Goal: Communication & Community: Answer question/provide support

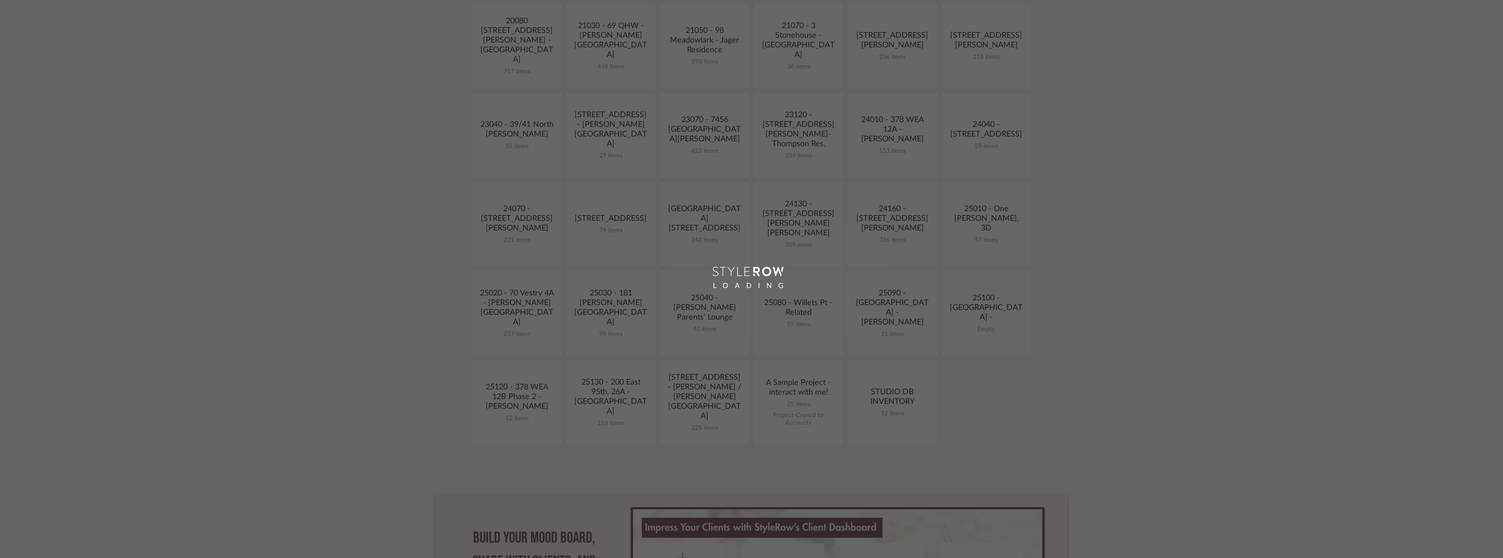
scroll to position [307, 0]
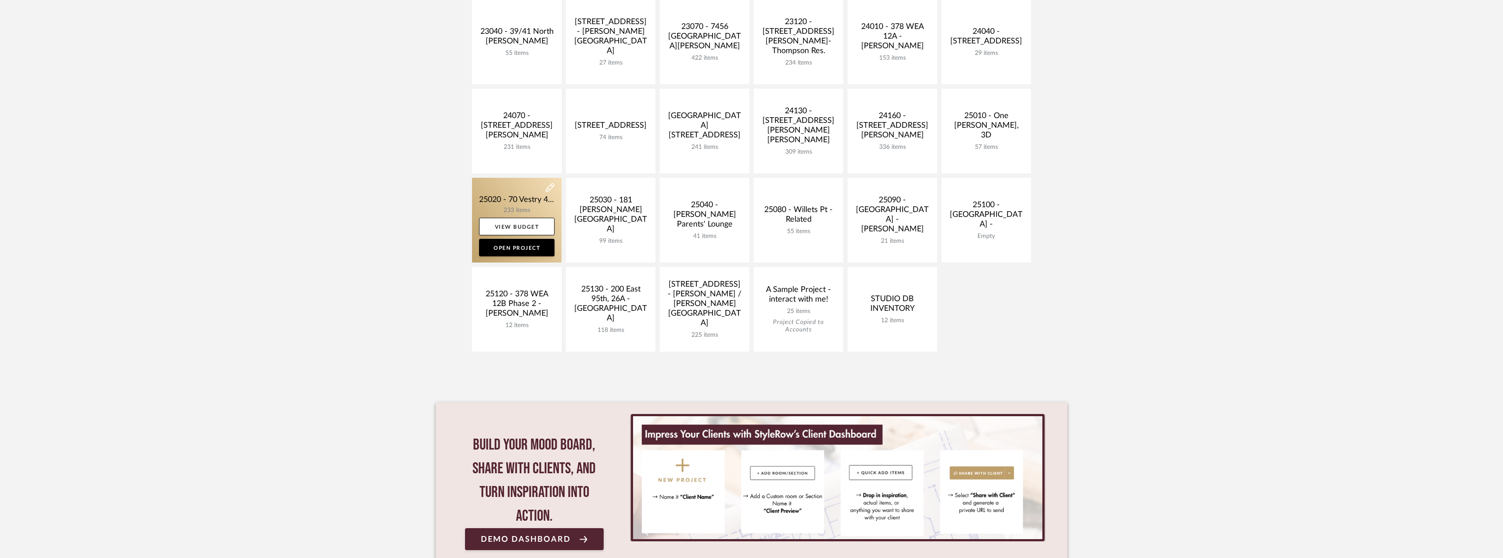
click at [519, 193] on link at bounding box center [516, 220] width 89 height 85
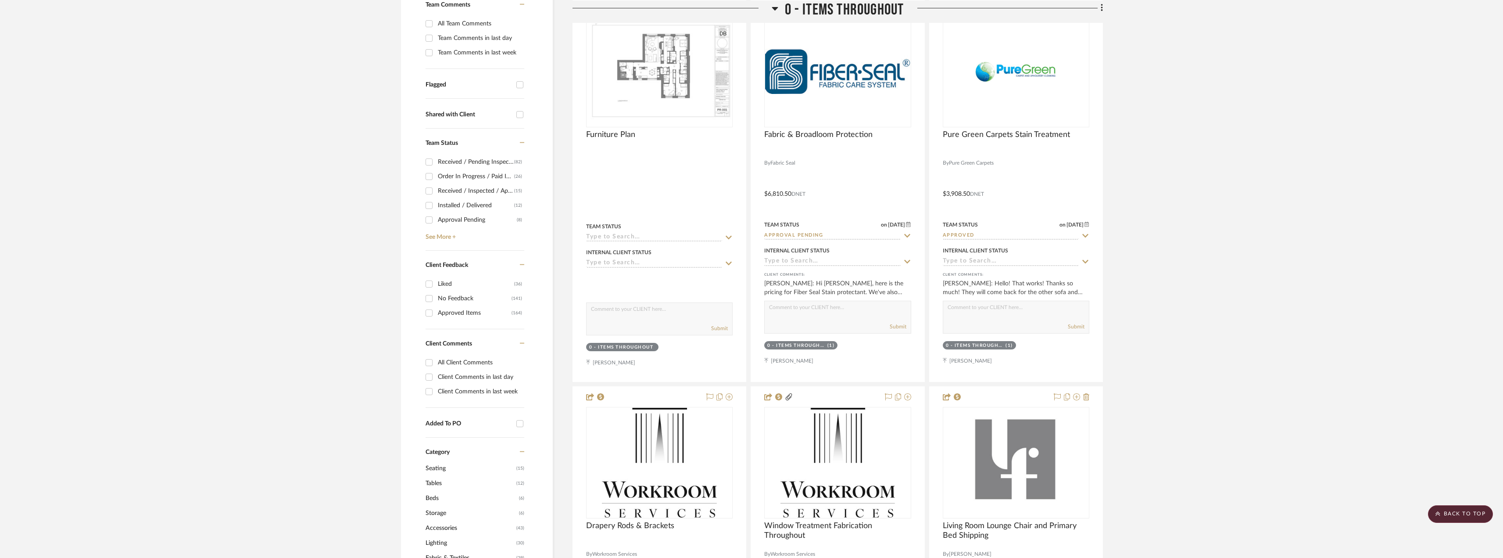
scroll to position [219, 0]
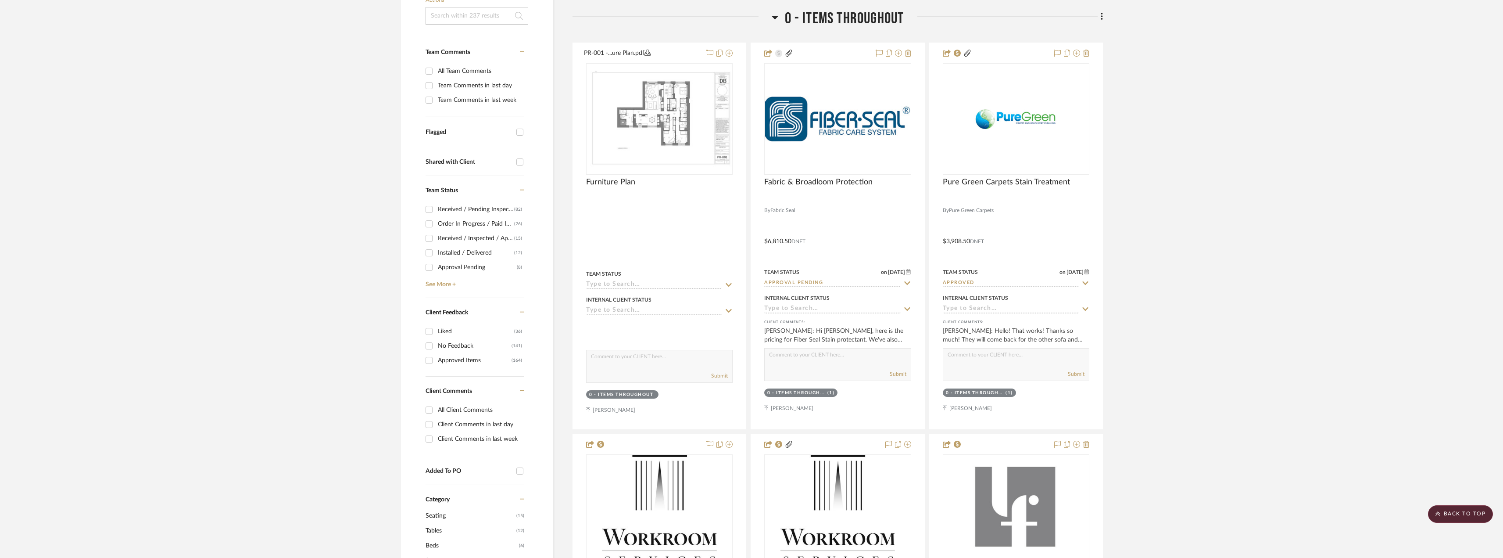
click at [435, 421] on input "Client Comments in last day" at bounding box center [429, 424] width 14 height 14
checkbox input "true"
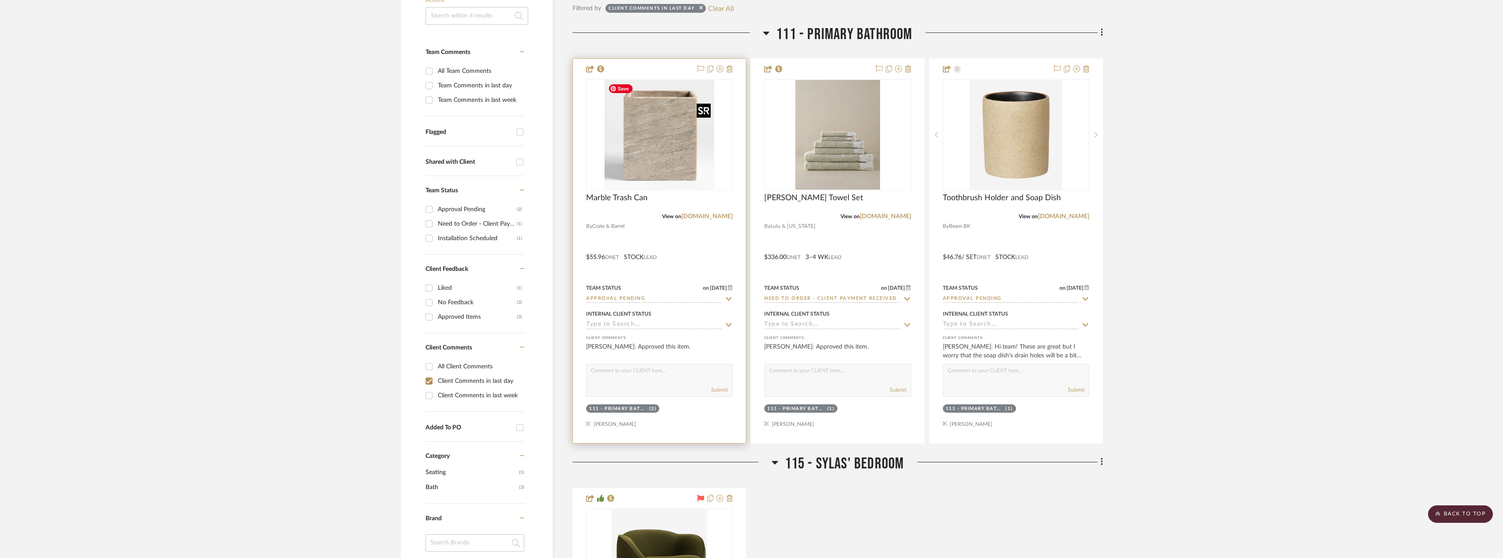
click at [0, 0] on img at bounding box center [0, 0] width 0 height 0
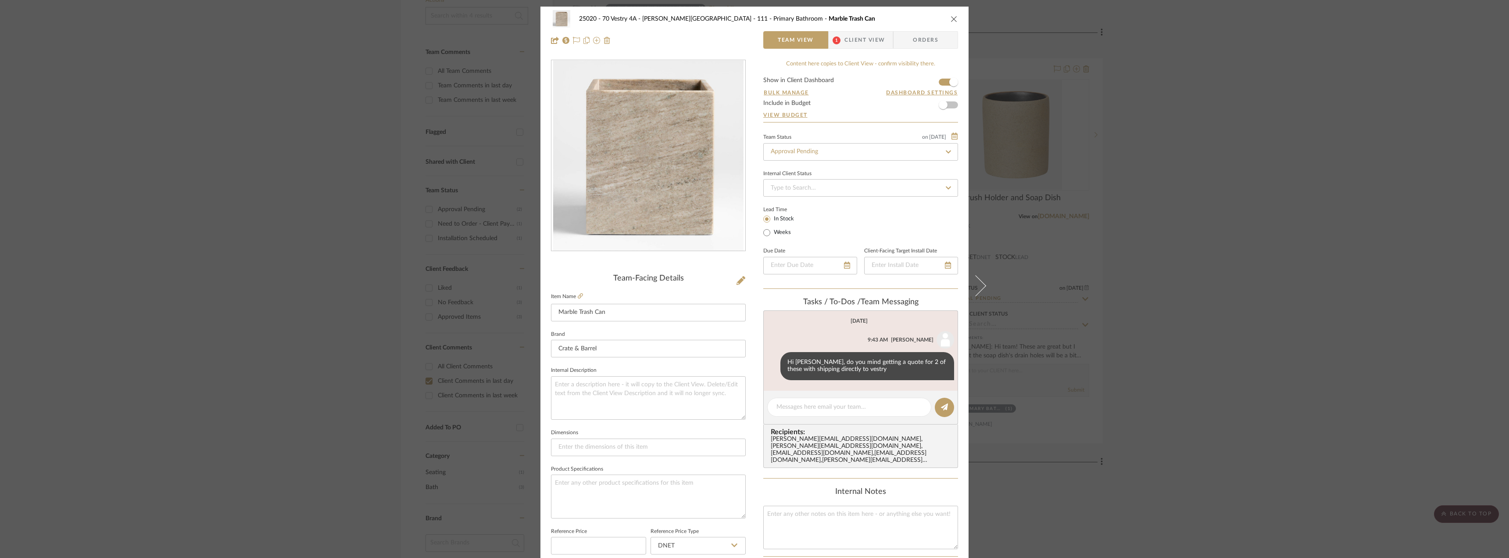
click at [866, 50] on div "25020 - 70 Vestry 4A - Grant-Stanleigh 111 - Primary Bathroom Marble Trash Can …" at bounding box center [754, 30] width 428 height 46
click at [865, 40] on span "Client View" at bounding box center [864, 40] width 40 height 18
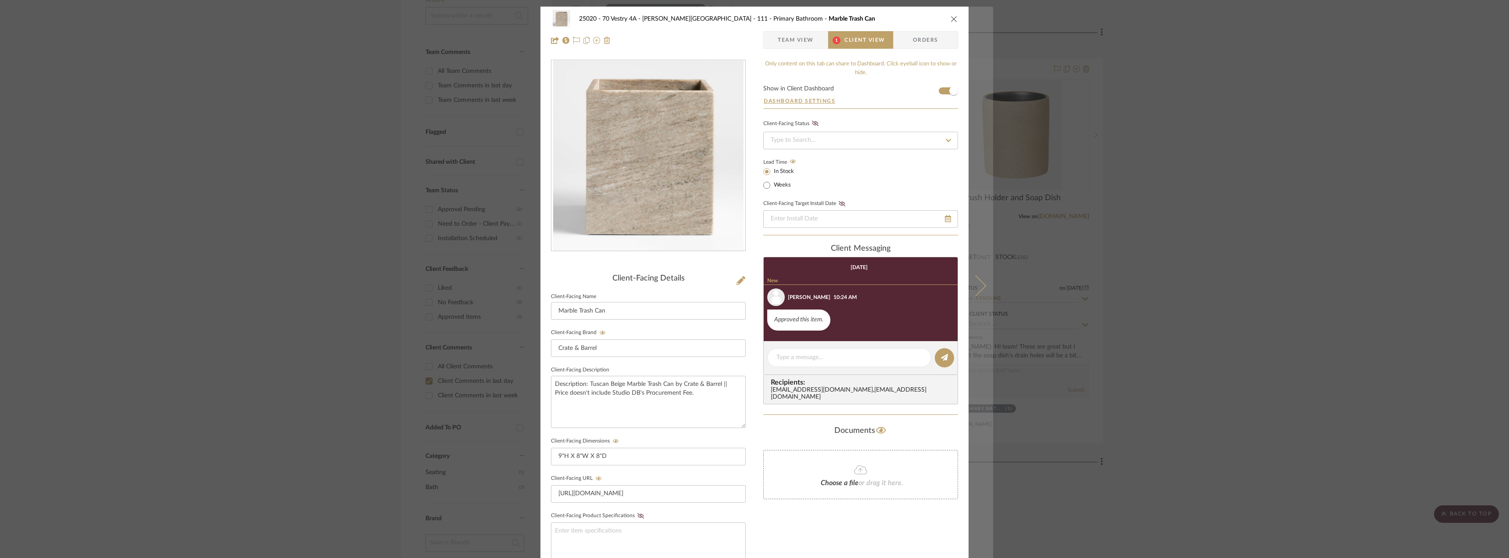
click at [976, 286] on icon at bounding box center [975, 285] width 21 height 21
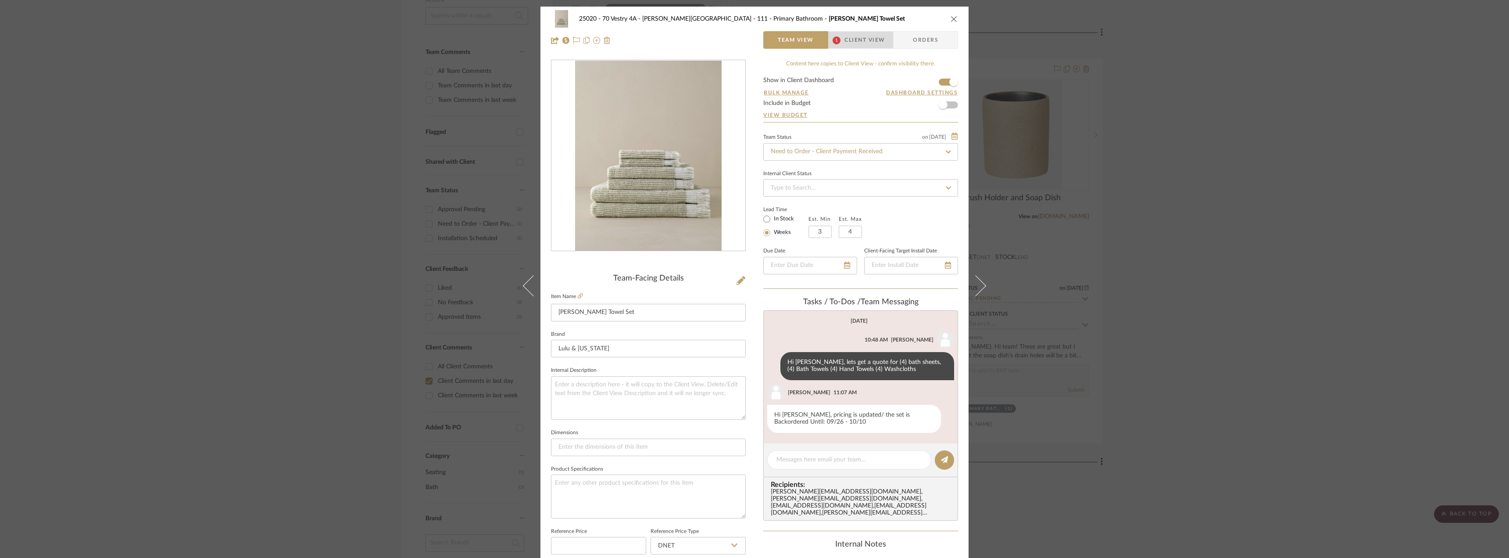
click at [868, 45] on span "Client View" at bounding box center [864, 40] width 40 height 18
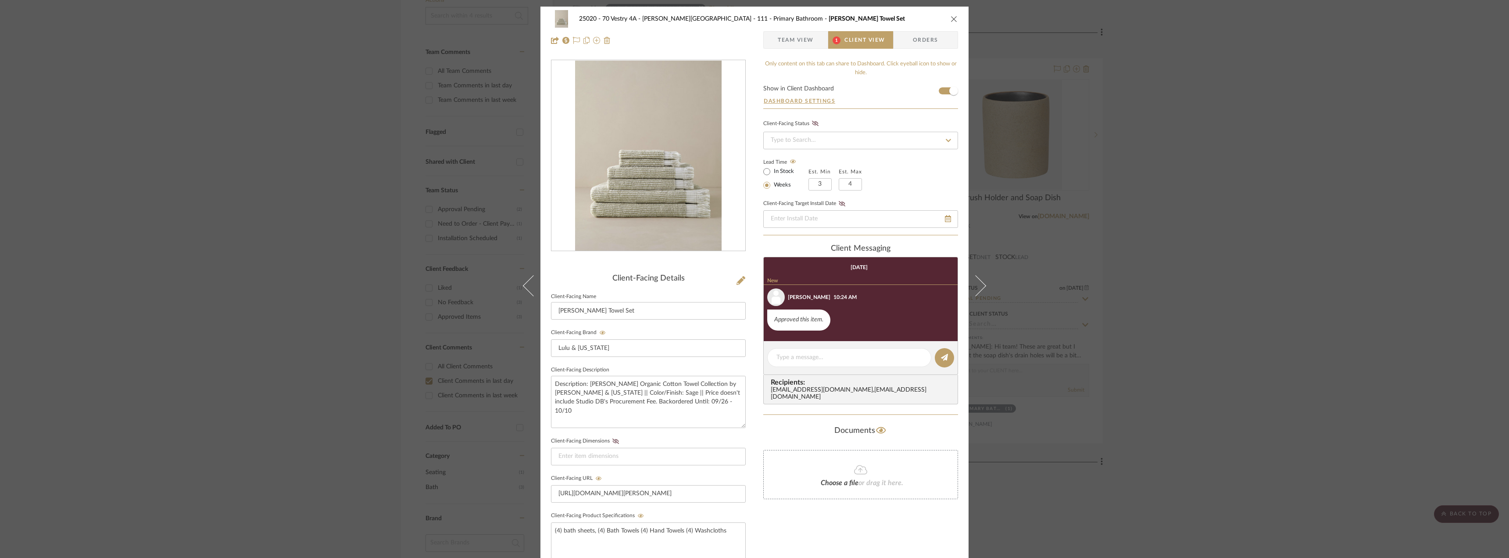
click at [981, 284] on icon at bounding box center [975, 285] width 21 height 21
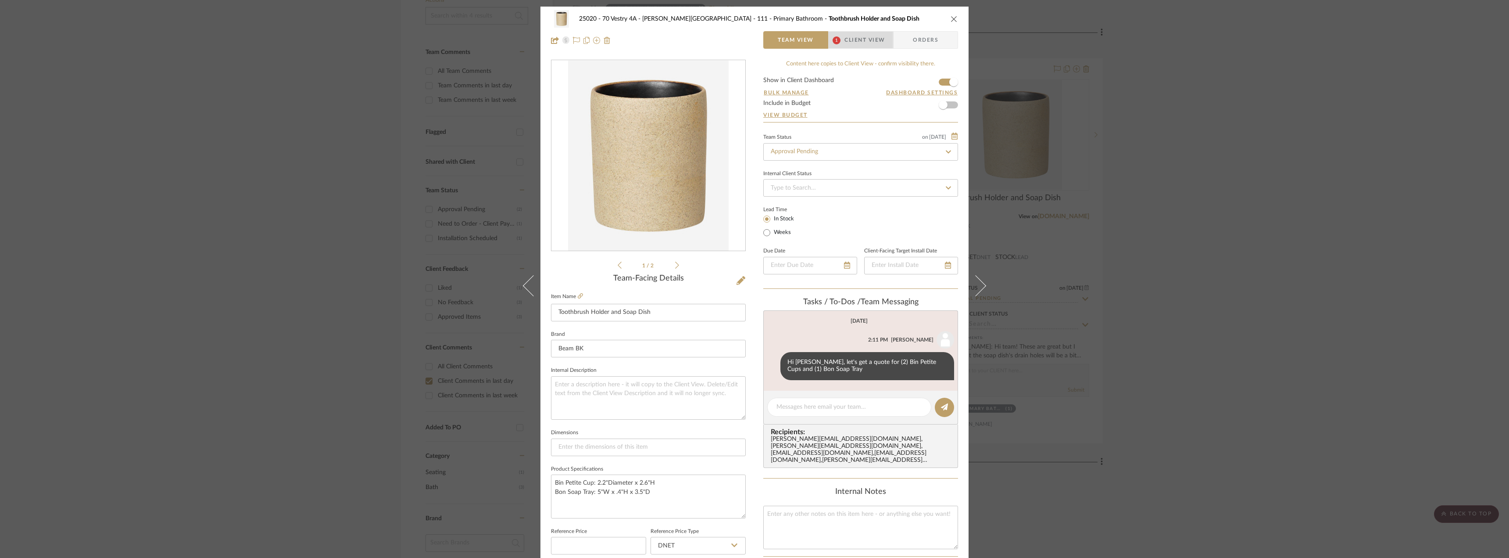
click at [881, 42] on span "Client View" at bounding box center [864, 40] width 40 height 18
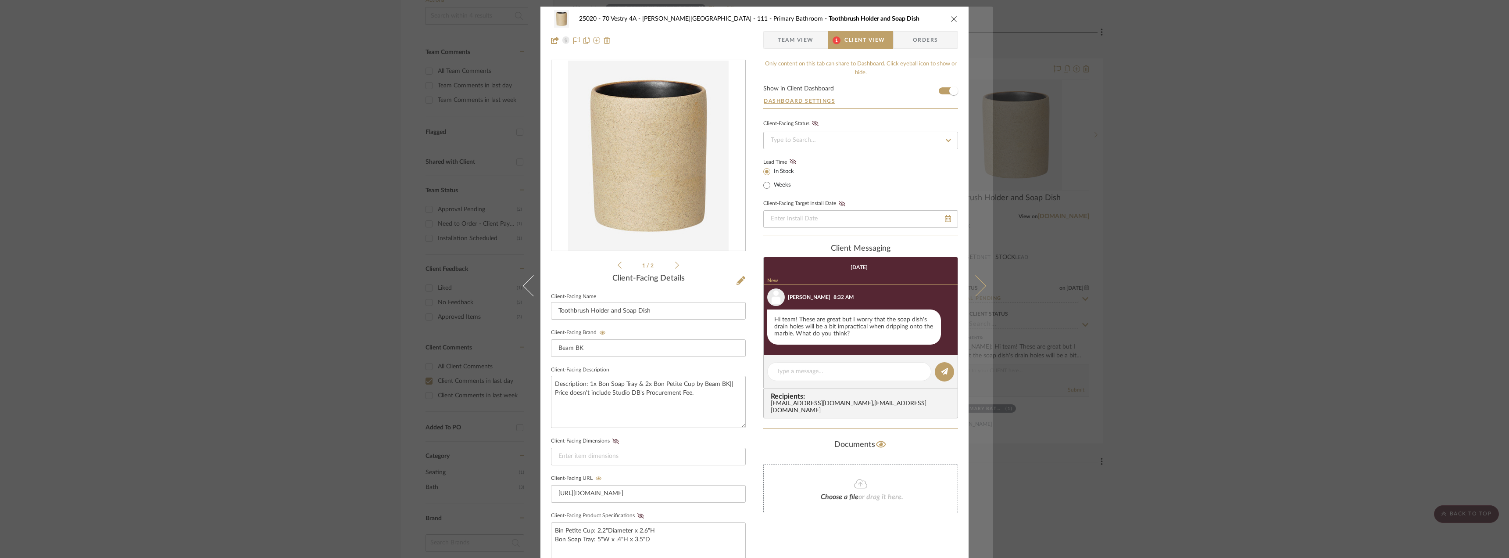
click at [979, 293] on button at bounding box center [981, 286] width 25 height 558
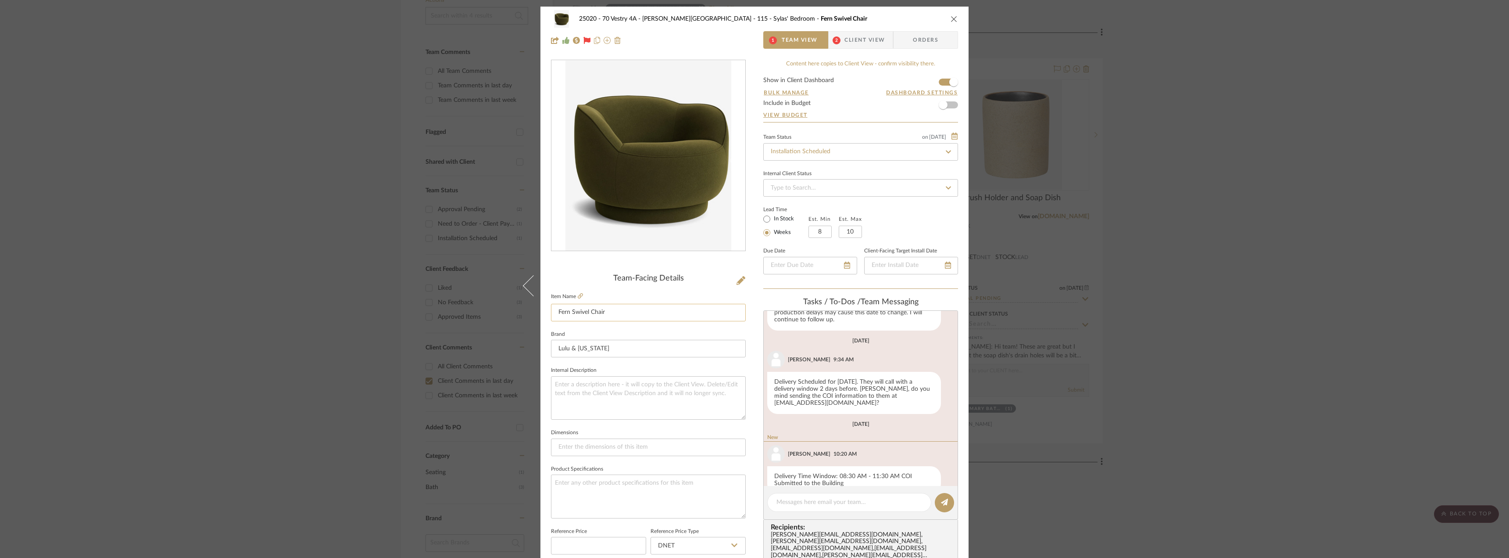
scroll to position [324, 0]
click at [875, 41] on span "Client View" at bounding box center [864, 40] width 40 height 18
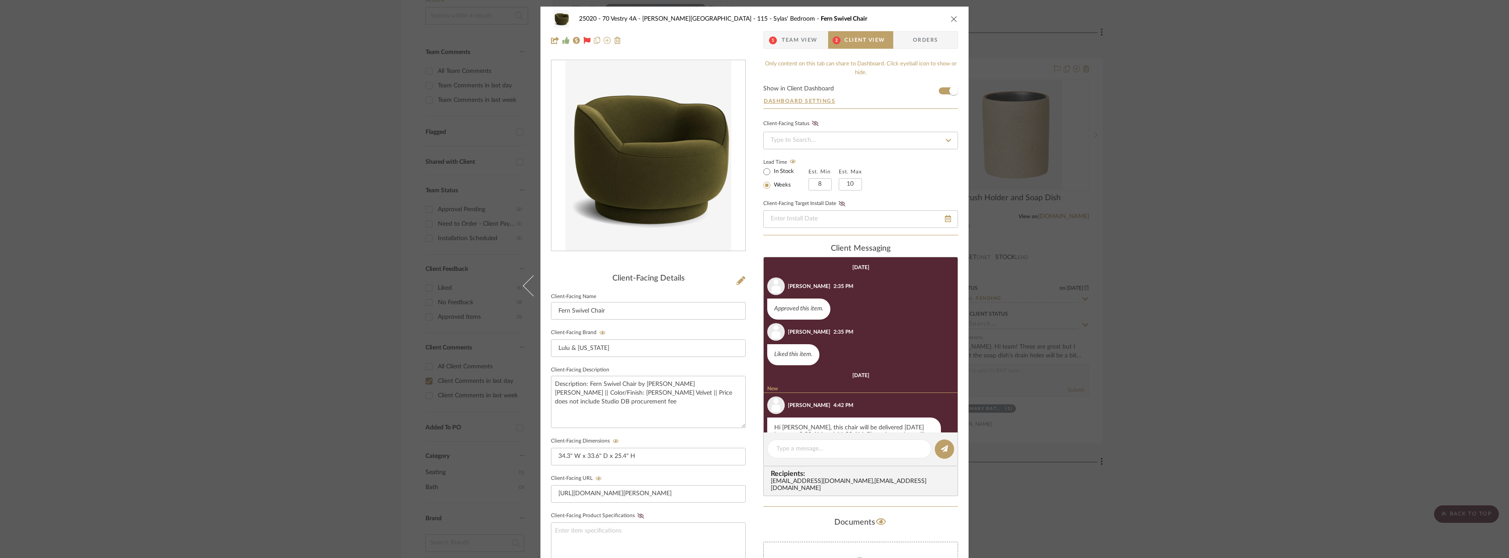
scroll to position [87, 0]
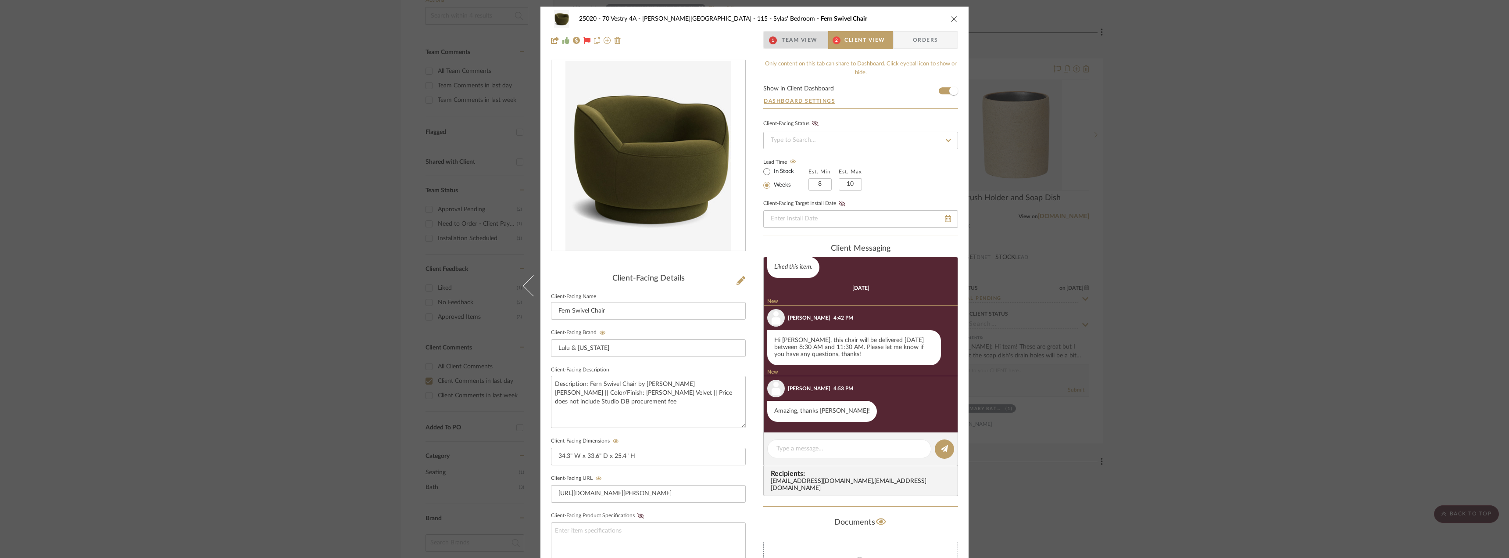
click at [790, 40] on span "Team View" at bounding box center [800, 40] width 36 height 18
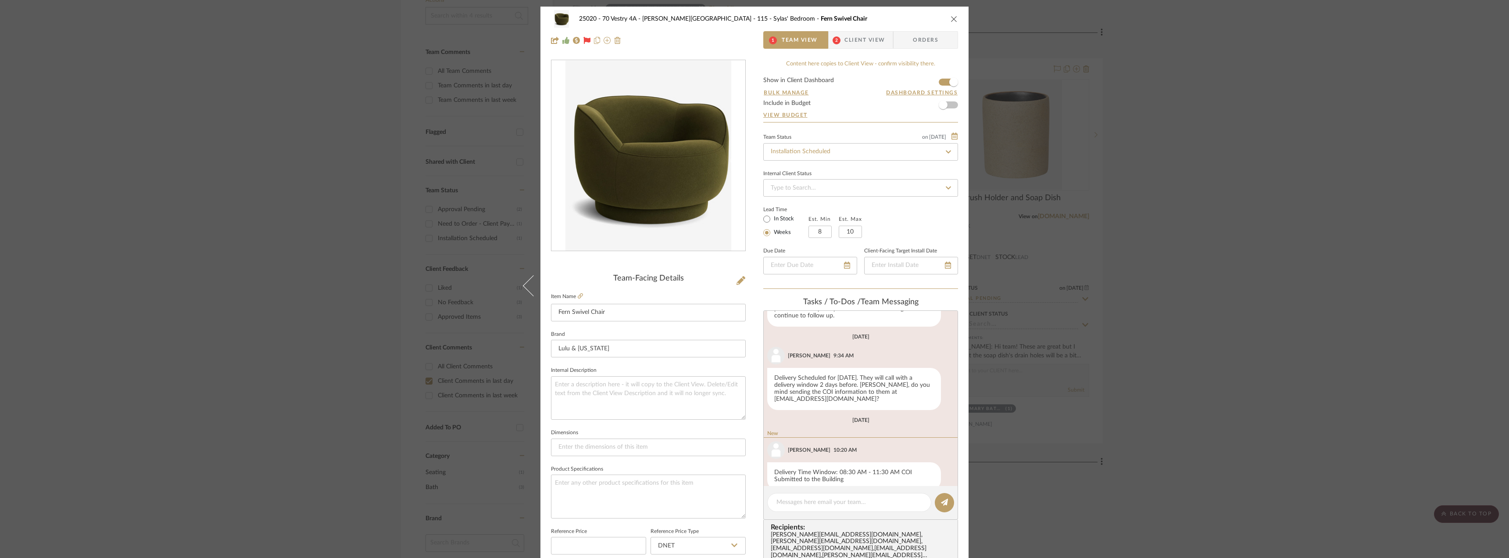
scroll to position [324, 0]
click at [859, 33] on span "Client View" at bounding box center [864, 40] width 40 height 18
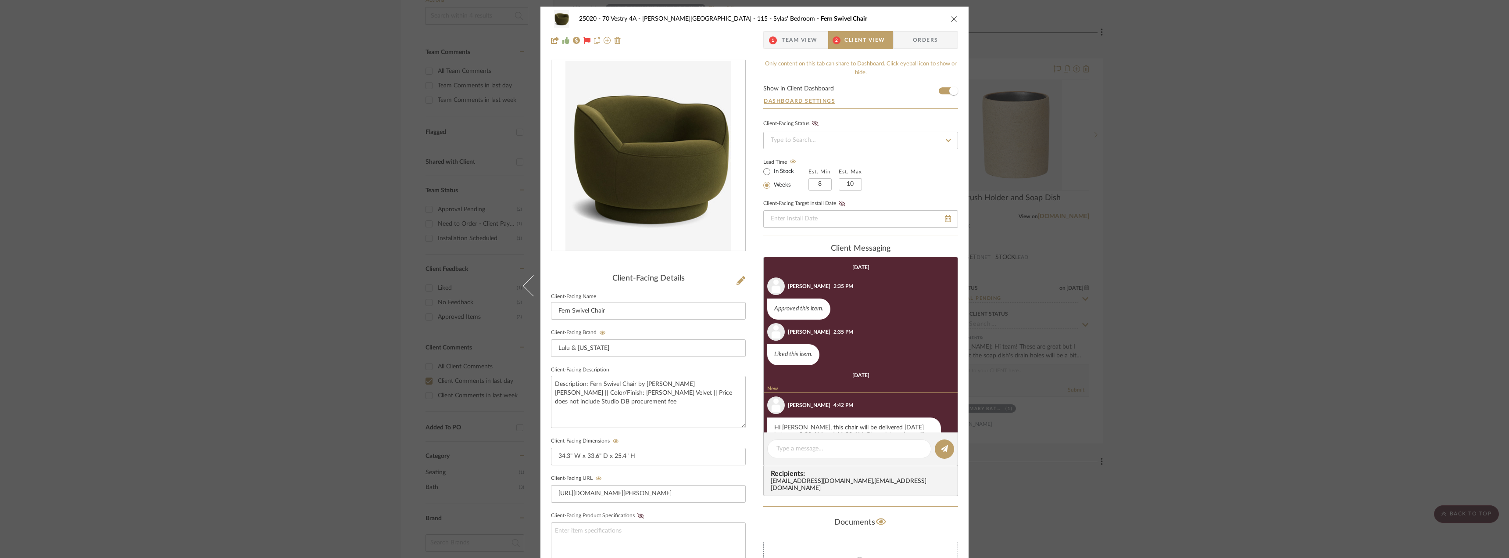
scroll to position [87, 0]
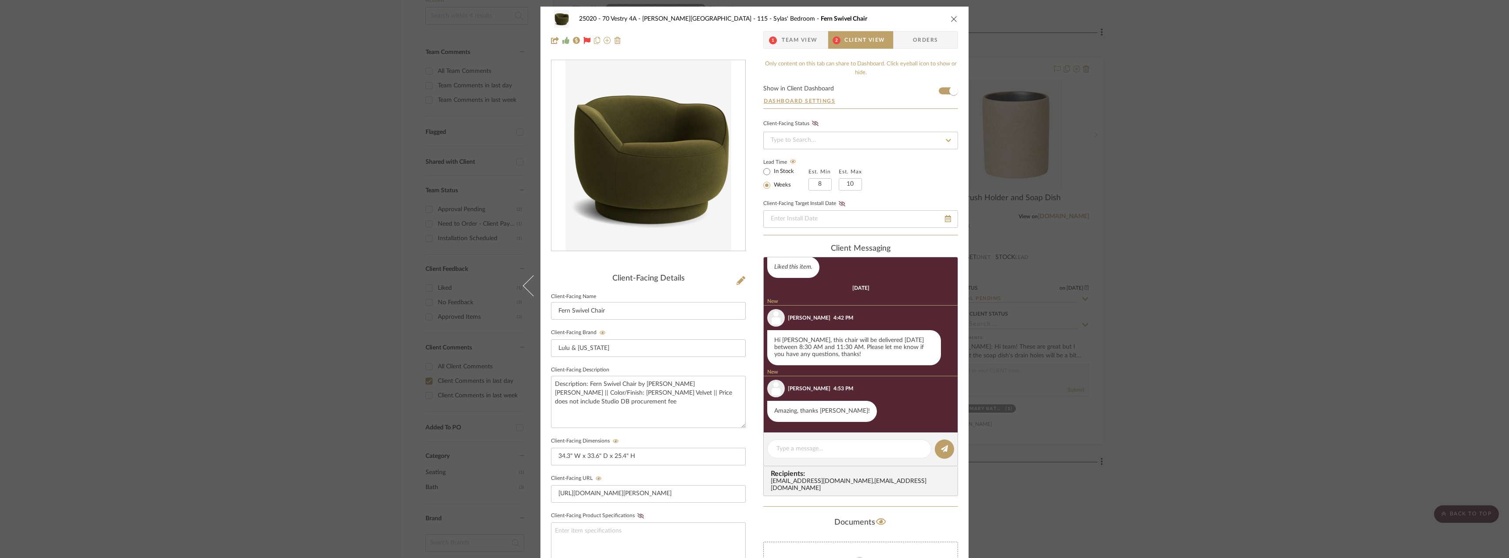
click at [806, 45] on span "Team View" at bounding box center [800, 40] width 36 height 18
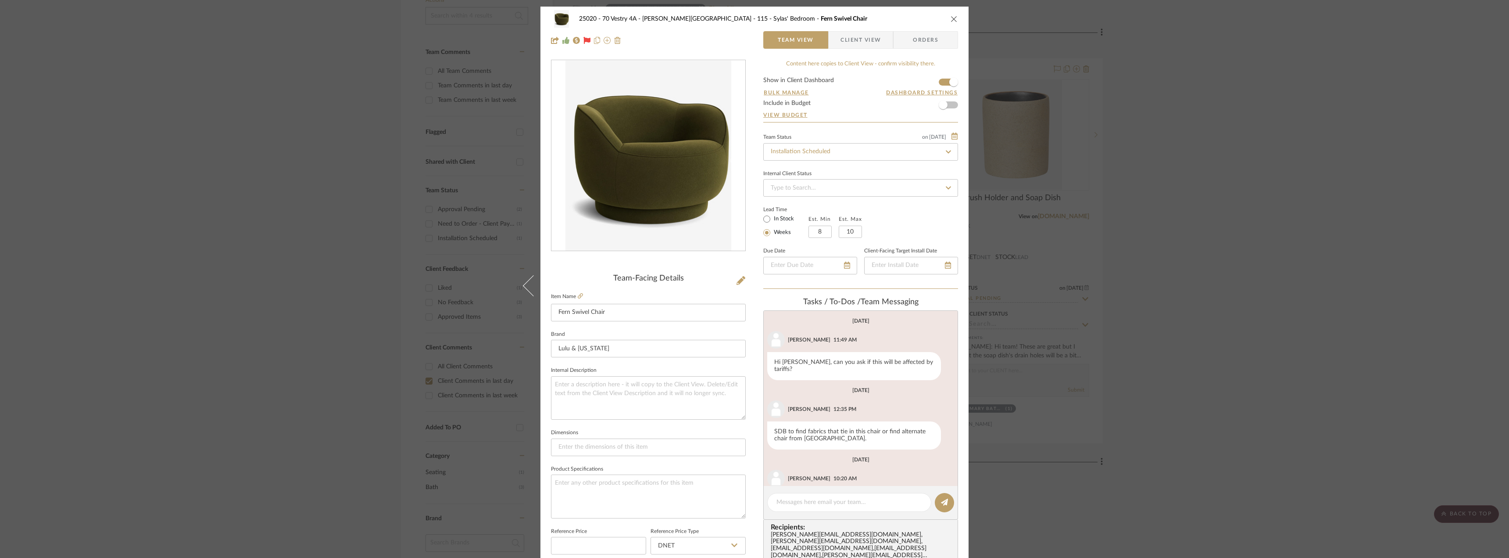
scroll to position [313, 0]
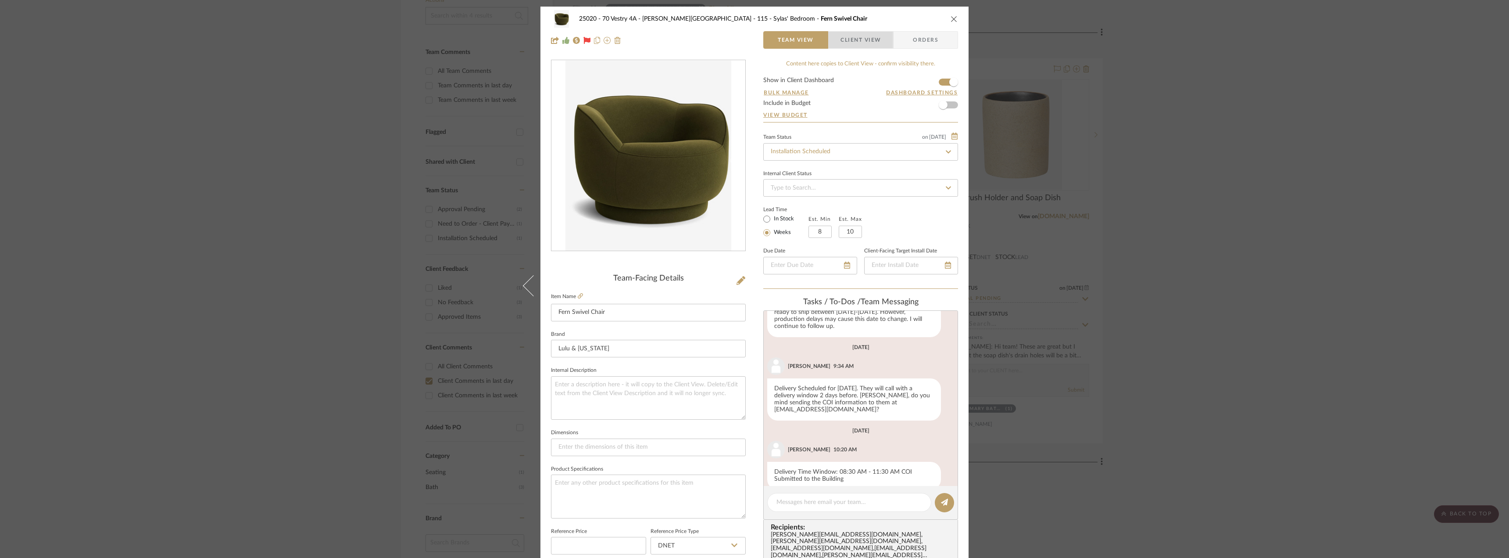
click at [846, 46] on span "Client View" at bounding box center [860, 40] width 40 height 18
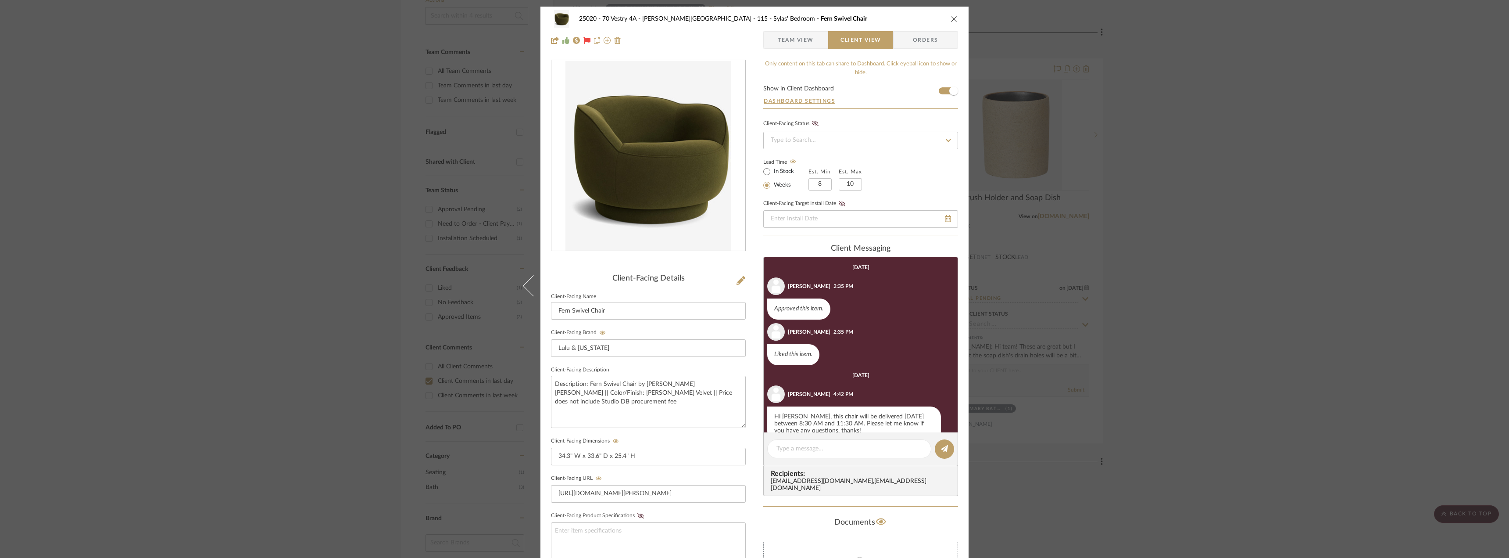
scroll to position [65, 0]
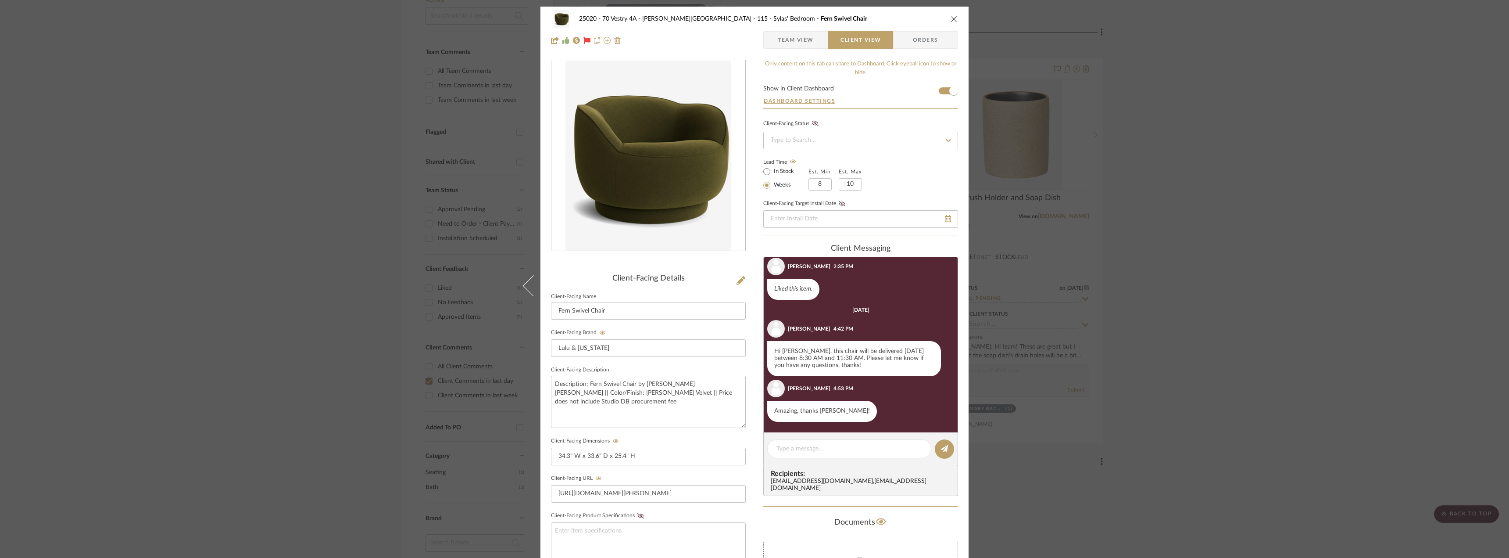
click at [1267, 235] on div "25020 - 70 Vestry 4A - Grant-Stanleigh 115 - Sylas' Bedroom Fern Swivel Chair T…" at bounding box center [754, 279] width 1509 height 558
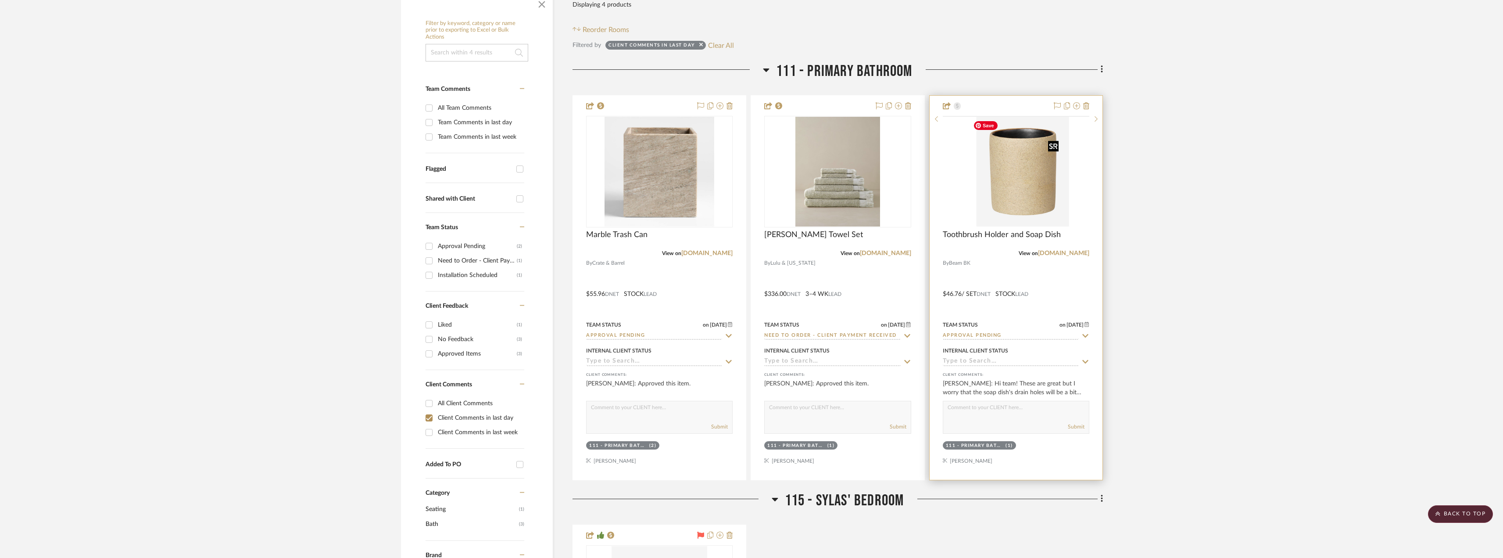
scroll to position [36, 0]
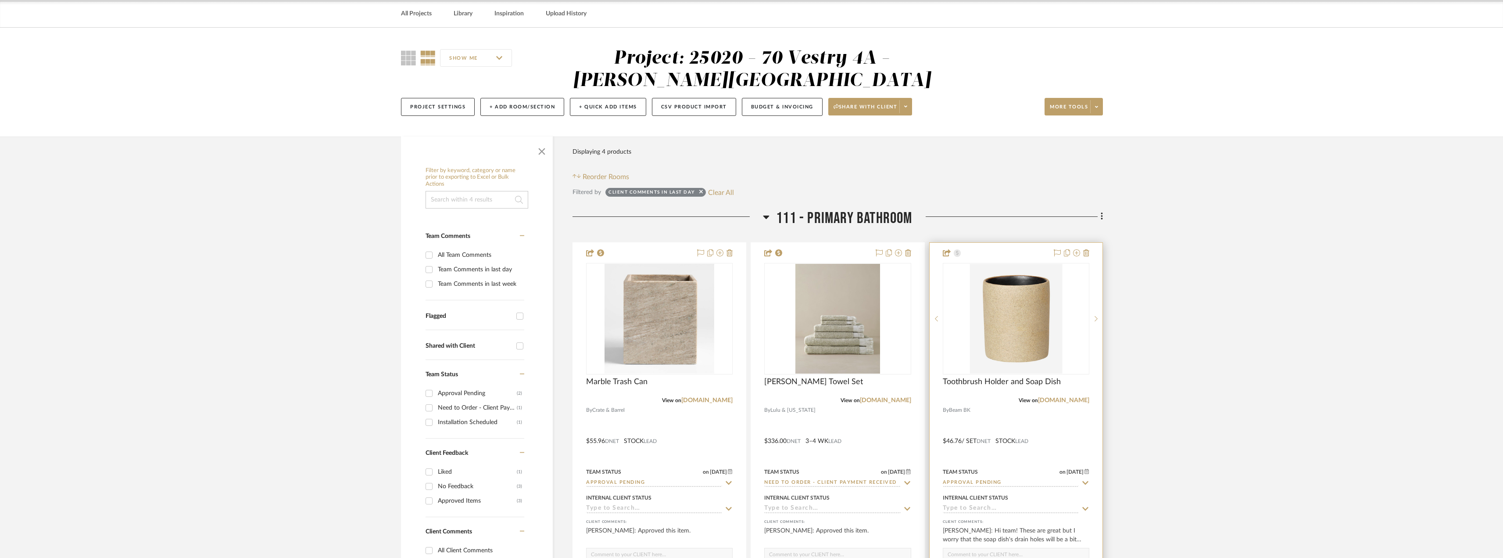
click at [1070, 404] on div at bounding box center [1015, 435] width 173 height 384
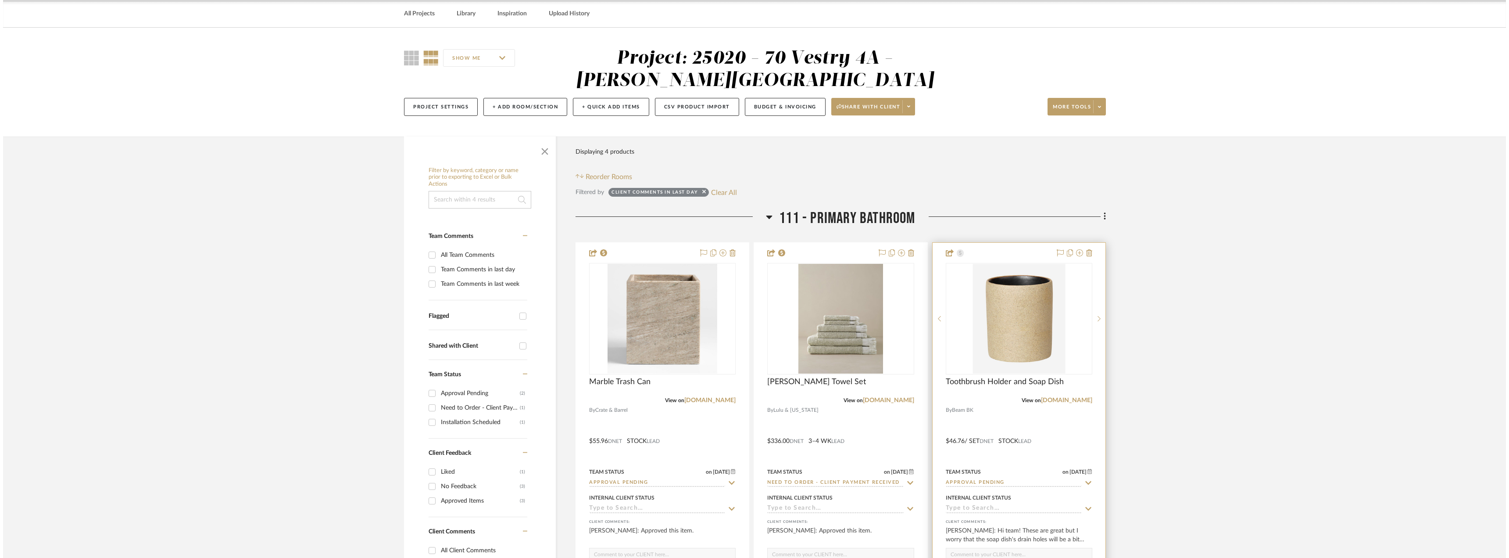
scroll to position [0, 0]
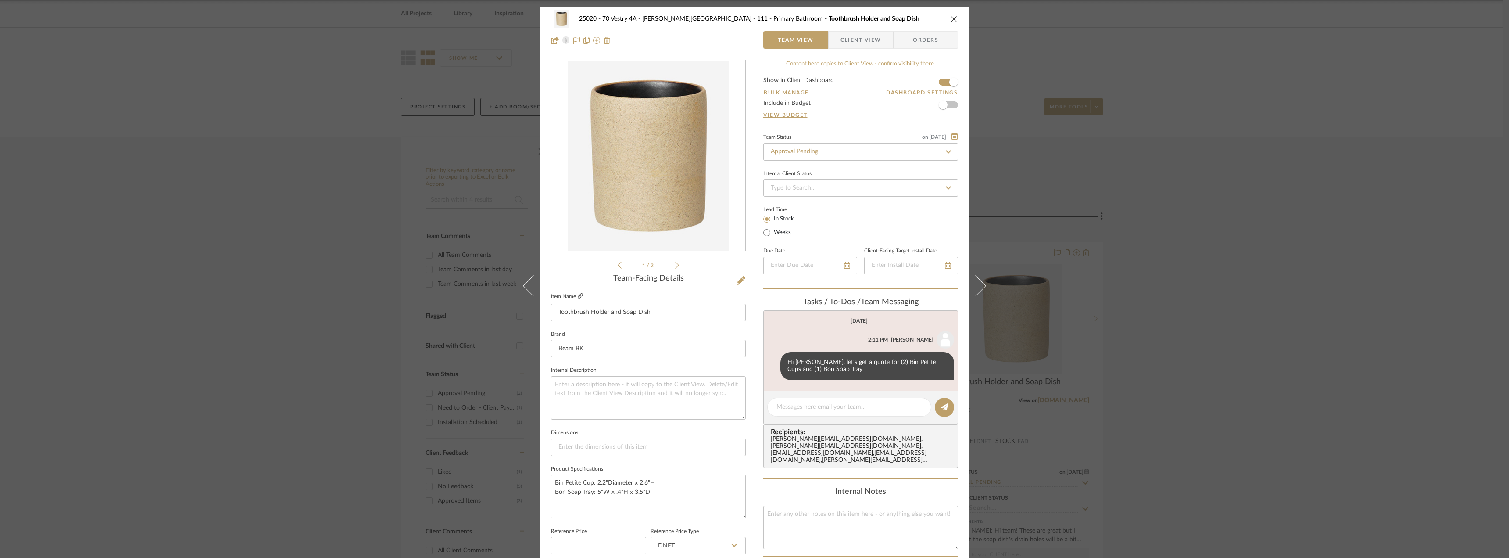
click at [578, 296] on icon at bounding box center [580, 295] width 5 height 5
click at [834, 406] on textarea at bounding box center [849, 406] width 146 height 9
paste textarea "[URL][DOMAIN_NAME]"
type textarea "[URL][DOMAIN_NAME]"
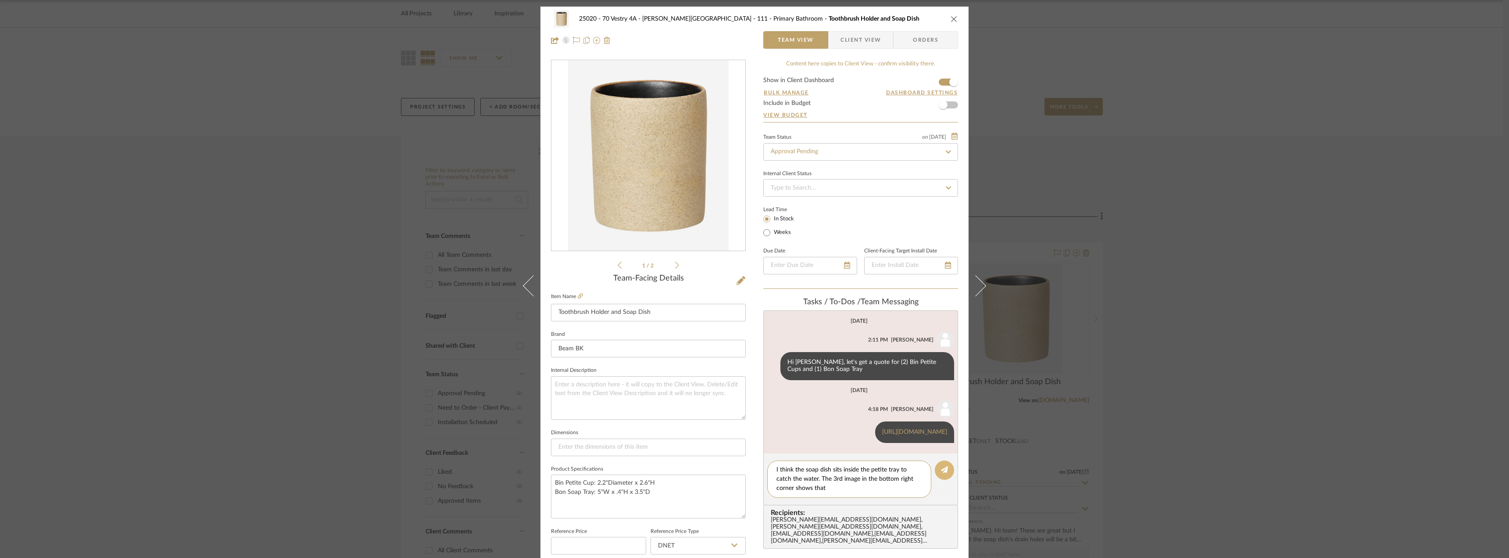
type textarea "I think the soap dish sits inside the petite tray to catch the water. The 3rd i…"
click at [937, 475] on button at bounding box center [944, 469] width 19 height 19
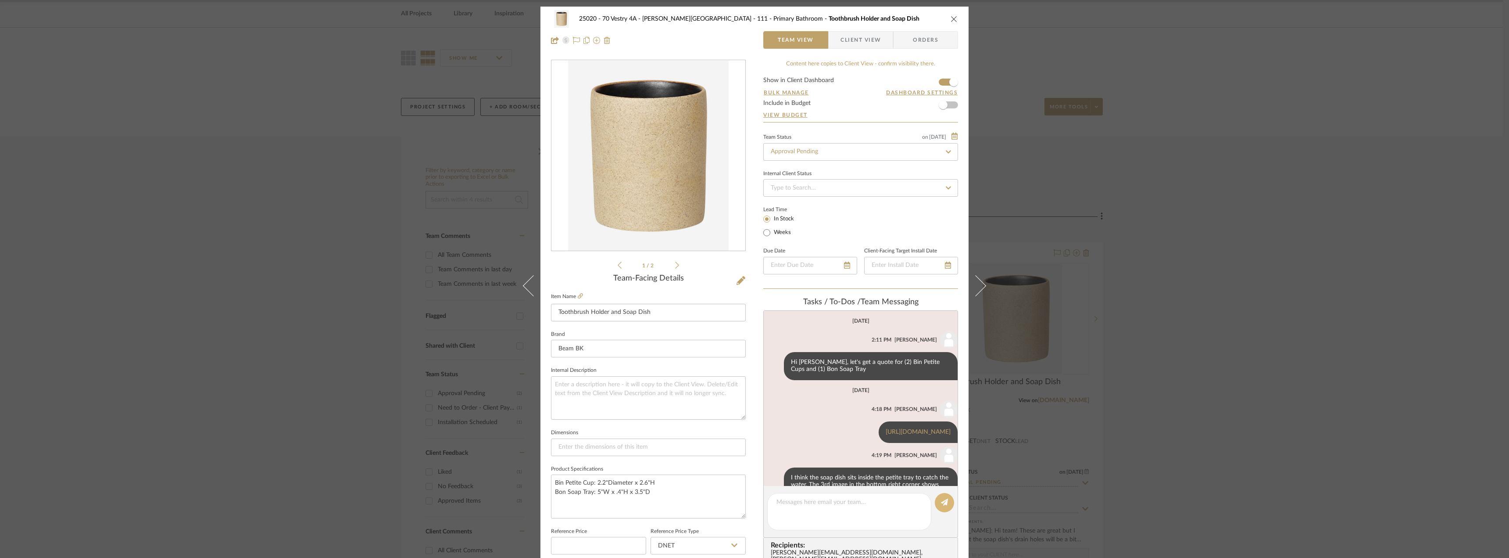
scroll to position [28, 0]
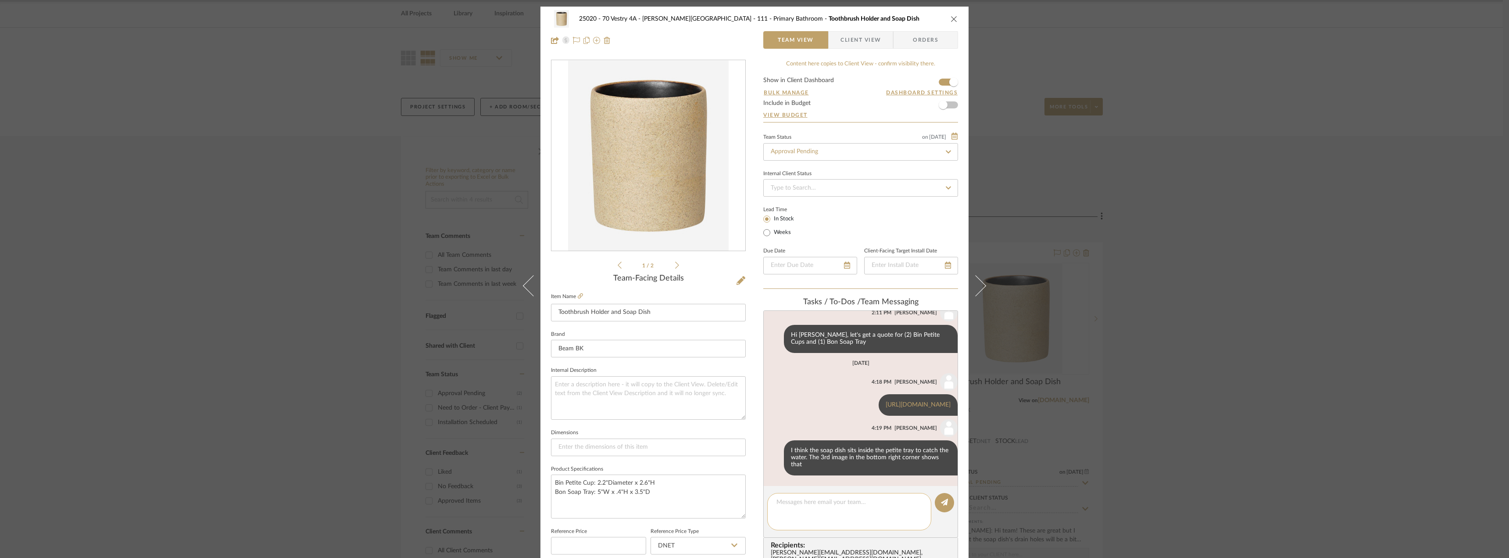
click at [821, 499] on textarea at bounding box center [849, 511] width 146 height 28
type textarea "We could also use the petitie tray separately as a soap dish as well if she doe…"
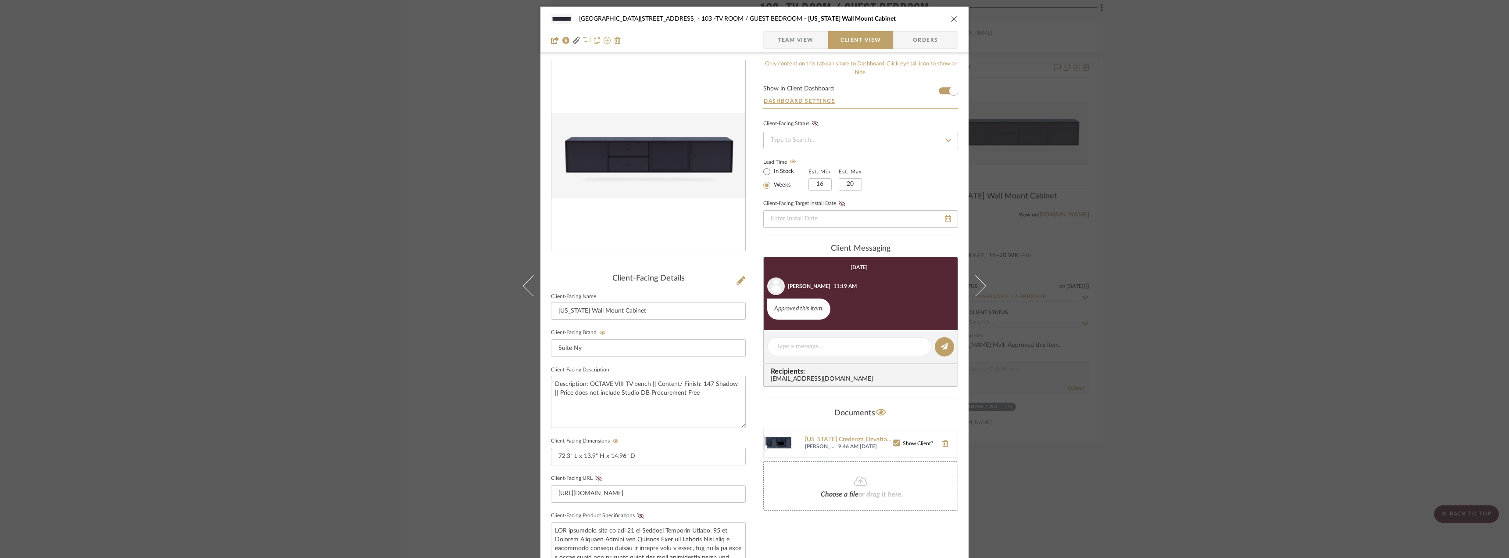
scroll to position [179, 0]
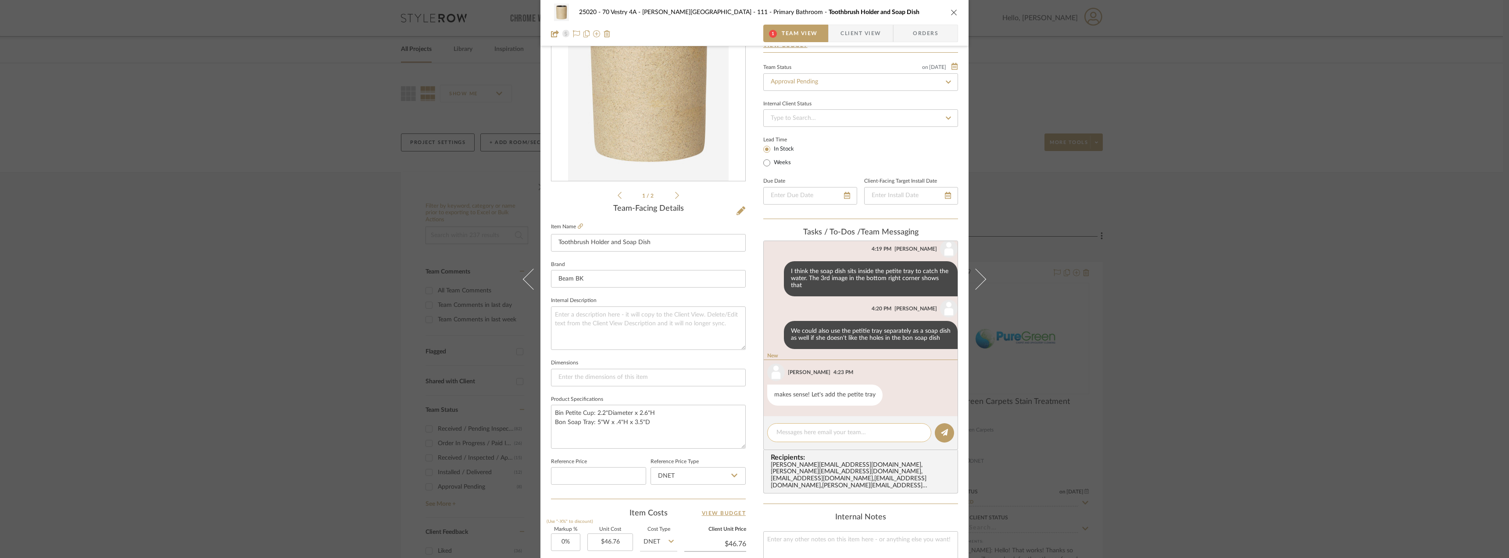
scroll to position [126, 0]
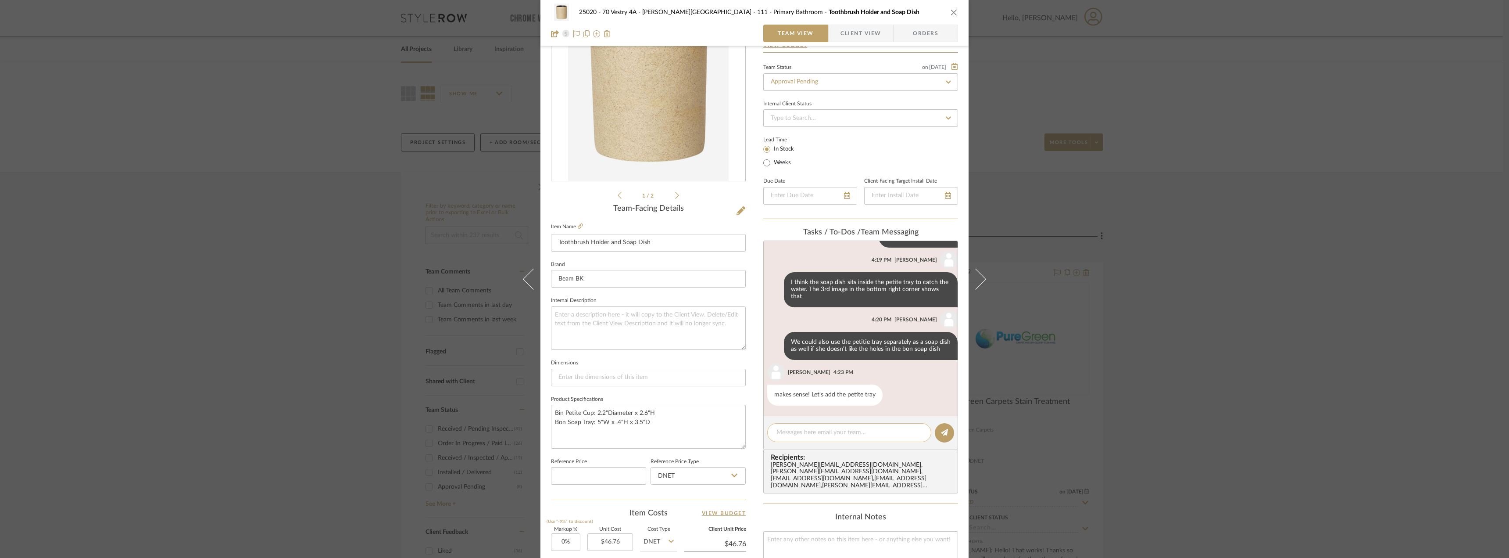
click at [840, 436] on textarea at bounding box center [849, 432] width 146 height 9
click at [658, 425] on textarea "Bin Petite Cup: 2.2"Diameter x 2.6"H Bon Soap Tray: 5"W x .4"H x 3.5"D" at bounding box center [648, 425] width 195 height 43
click at [809, 430] on textarea at bounding box center [849, 432] width 146 height 9
type textarea "B"
type textarea "Great, will do"
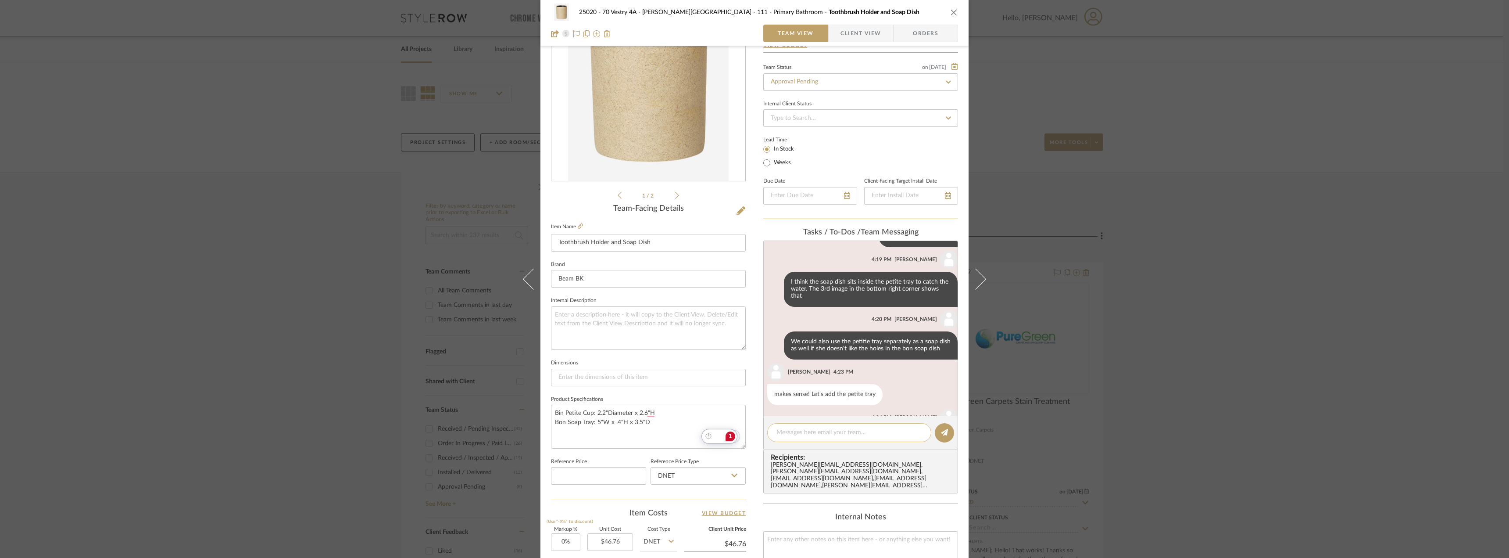
scroll to position [172, 0]
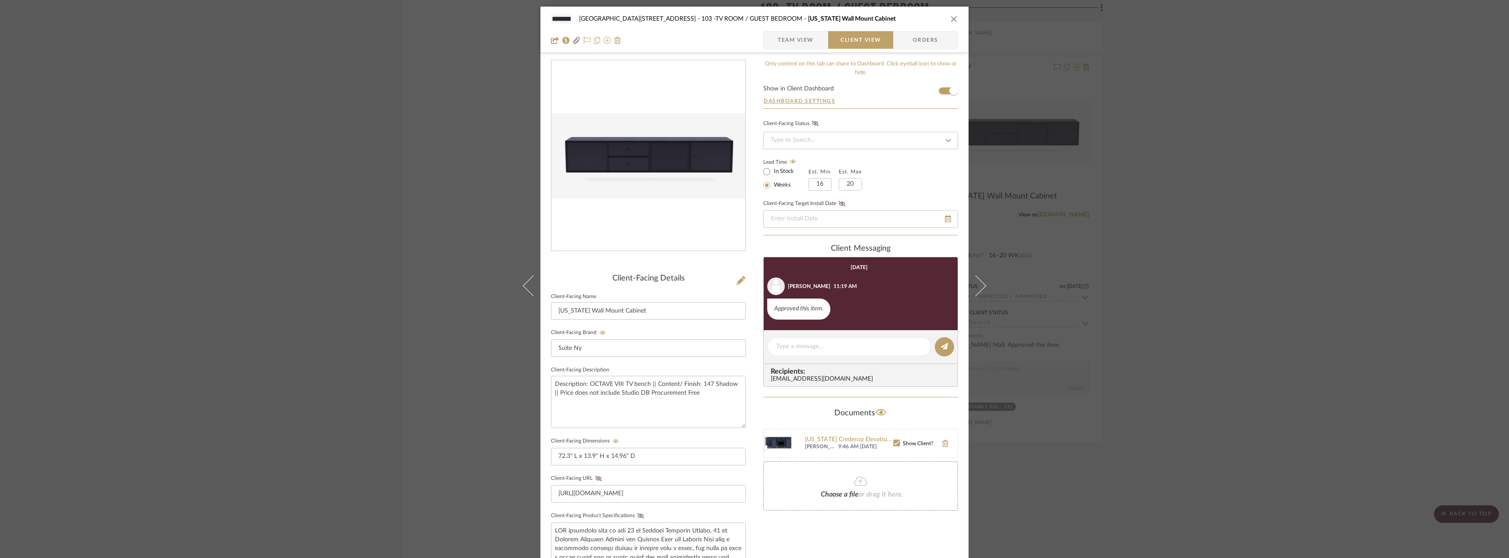
scroll to position [179, 0]
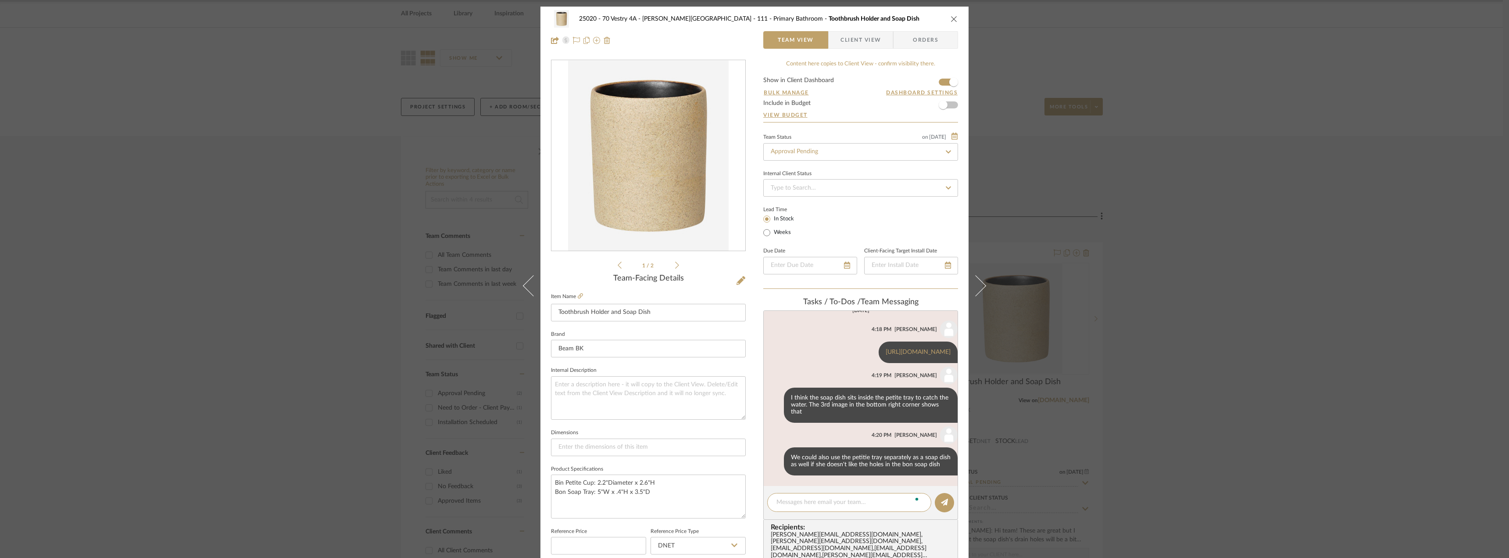
click at [860, 41] on span "Client View" at bounding box center [860, 40] width 40 height 18
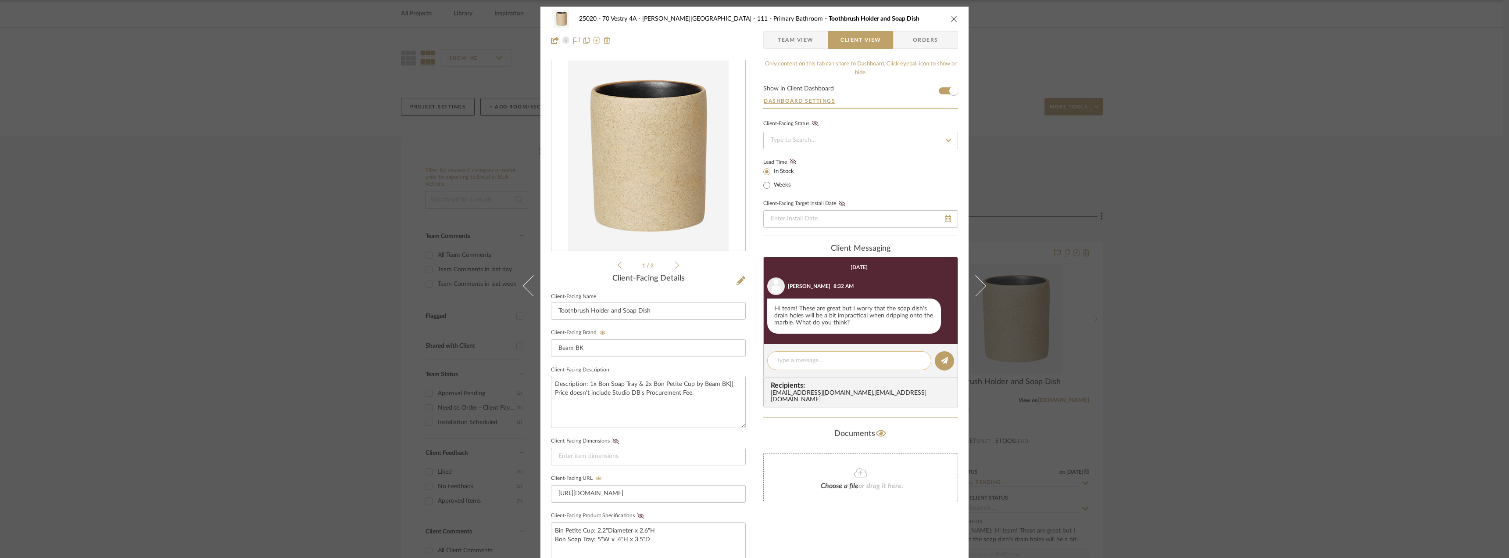
click at [828, 356] on textarea at bounding box center [849, 360] width 146 height 9
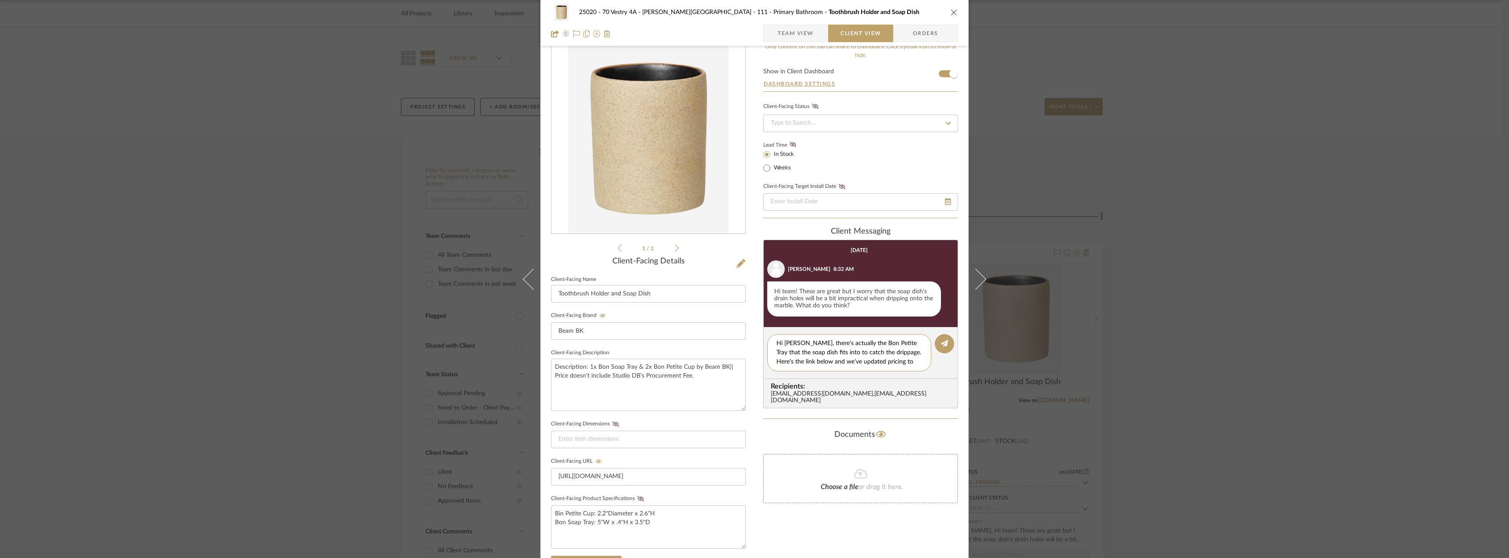
scroll to position [4, 0]
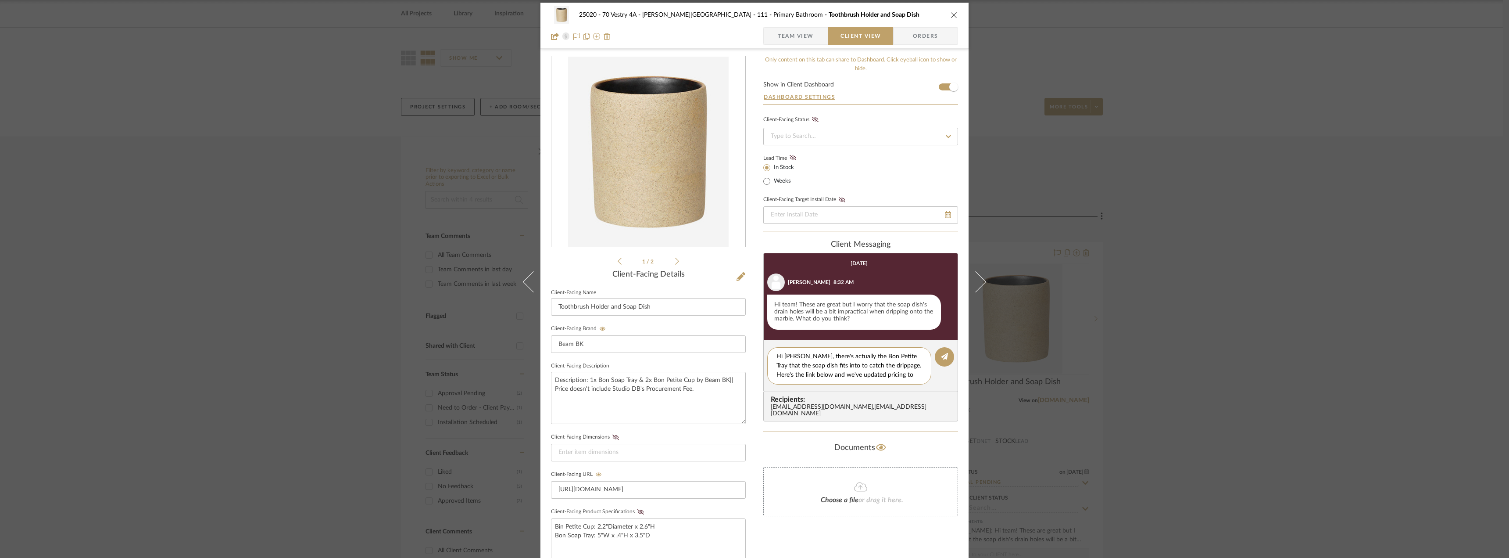
type textarea "Hi Emily, there's actually the Bon Petite Tray that the soap dish fits into to …"
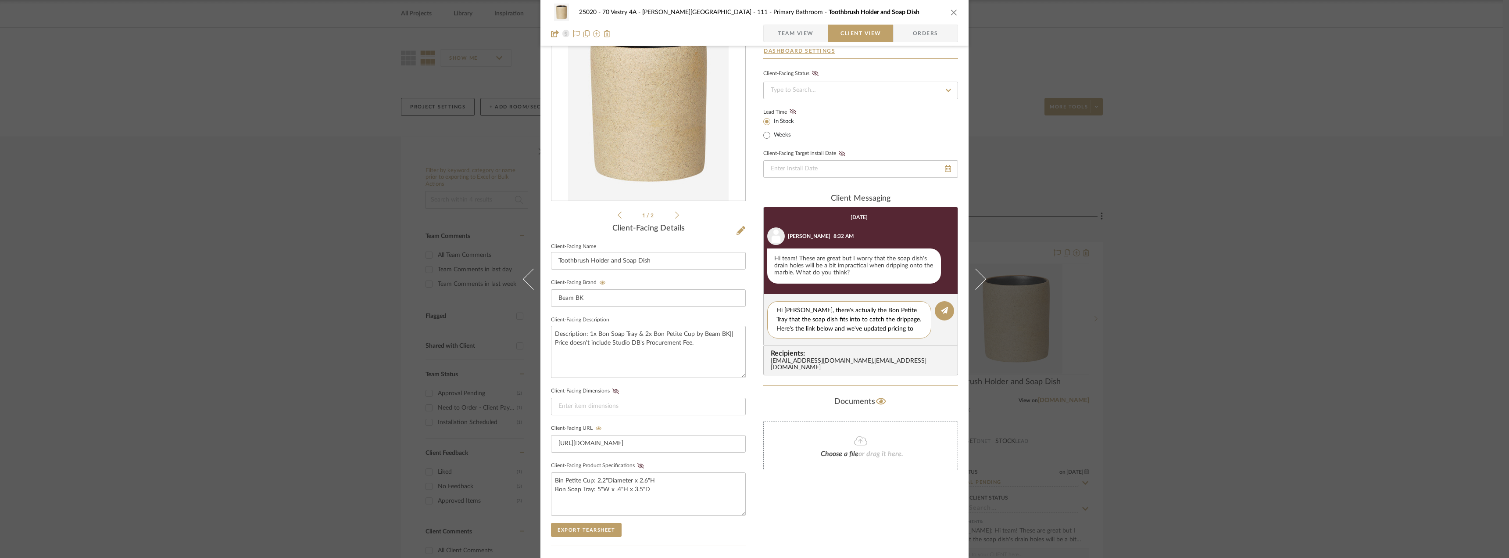
scroll to position [48, 0]
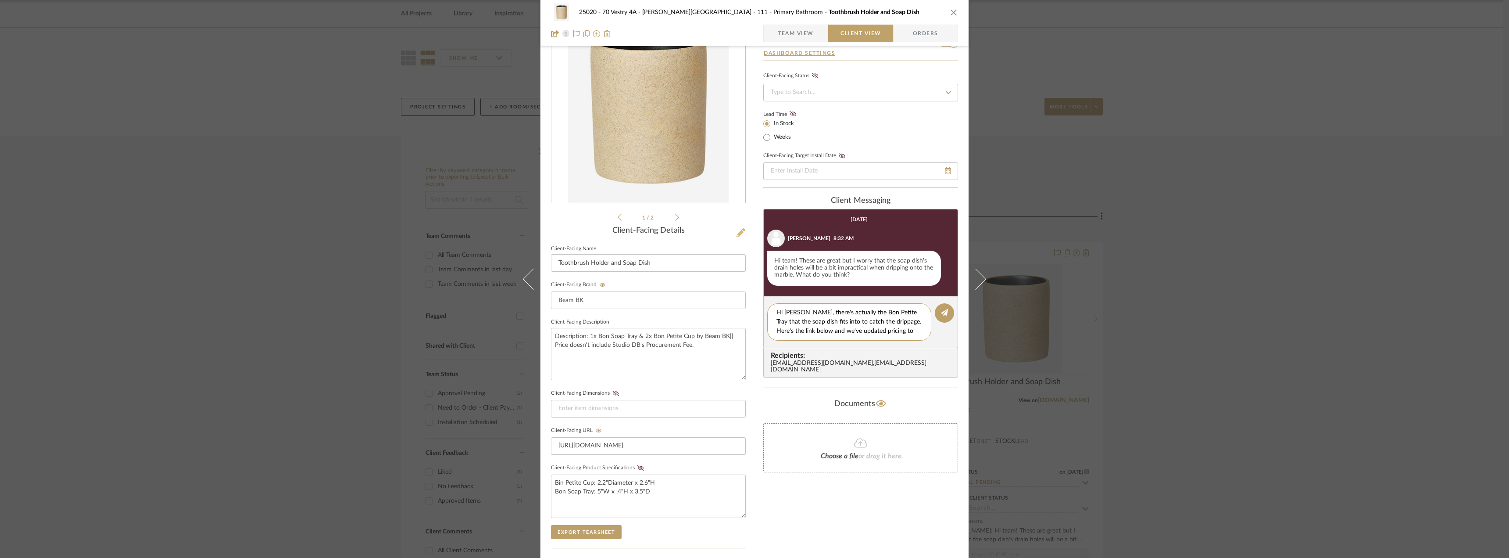
click at [736, 228] on icon at bounding box center [740, 232] width 9 height 9
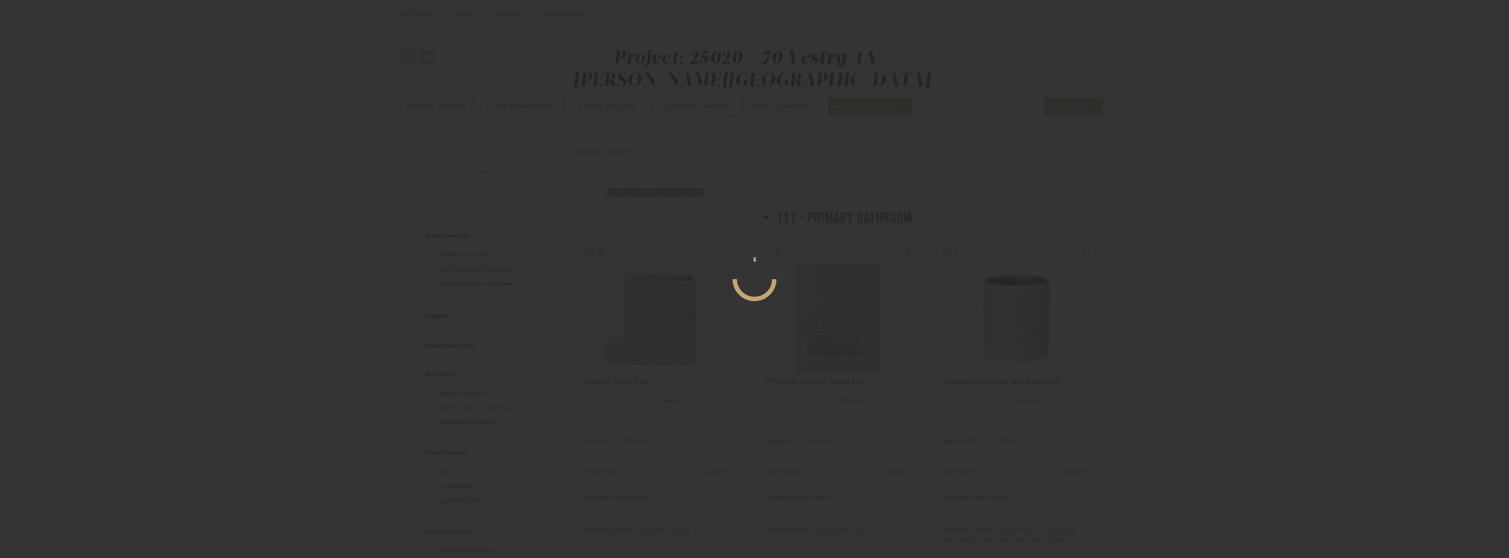
scroll to position [0, 0]
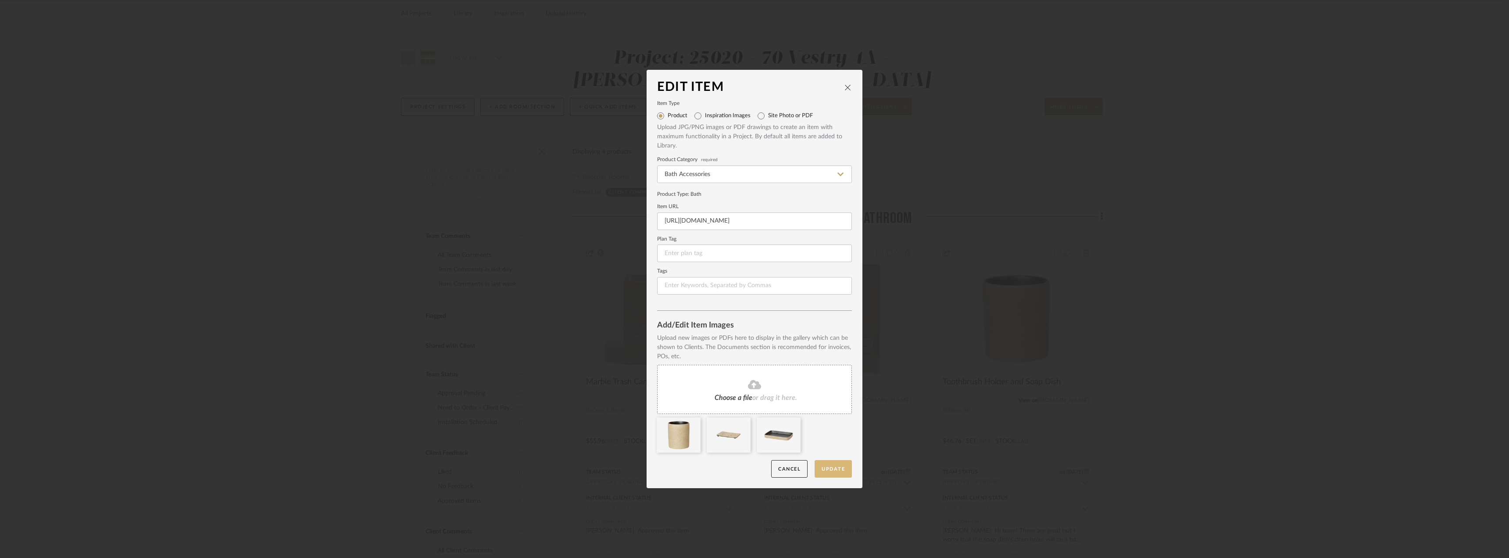
click at [834, 463] on button "Update" at bounding box center [833, 469] width 37 height 18
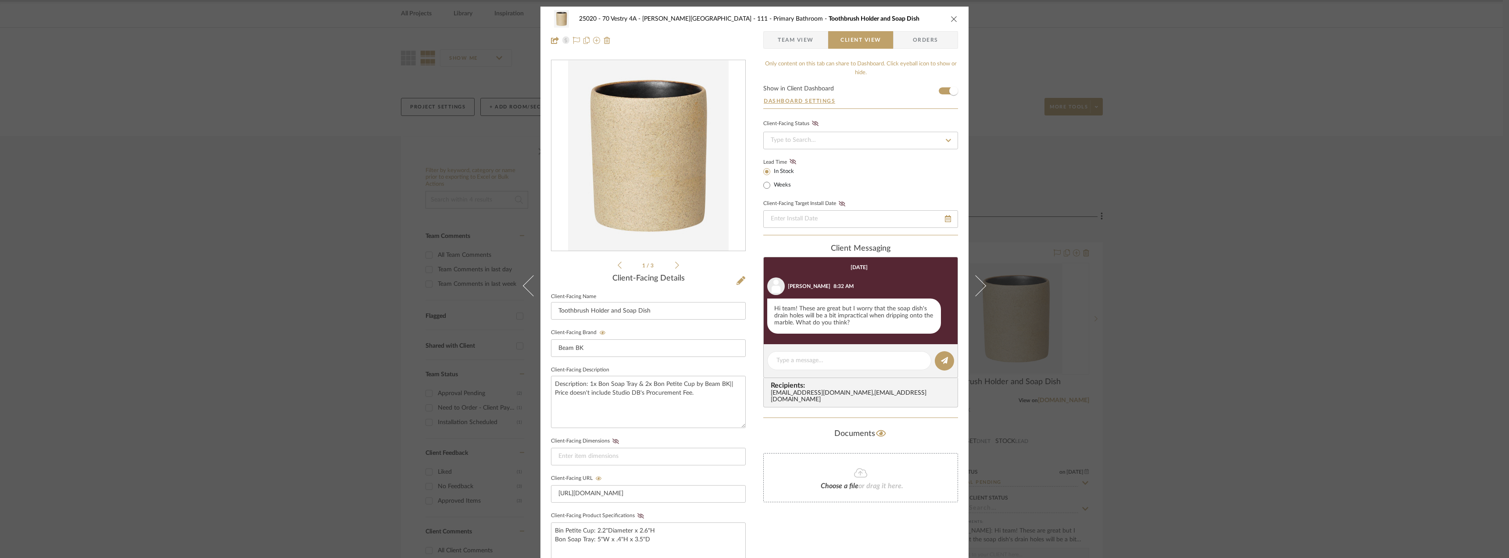
click at [771, 38] on span "button" at bounding box center [771, 40] width 14 height 18
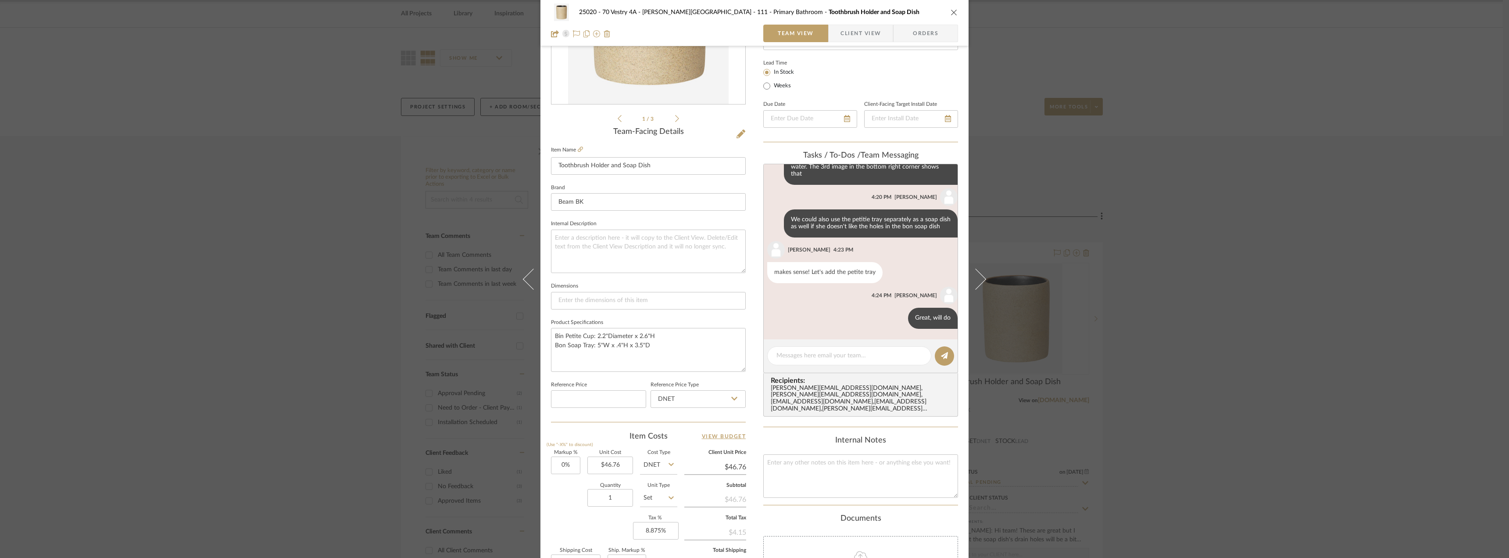
scroll to position [132, 0]
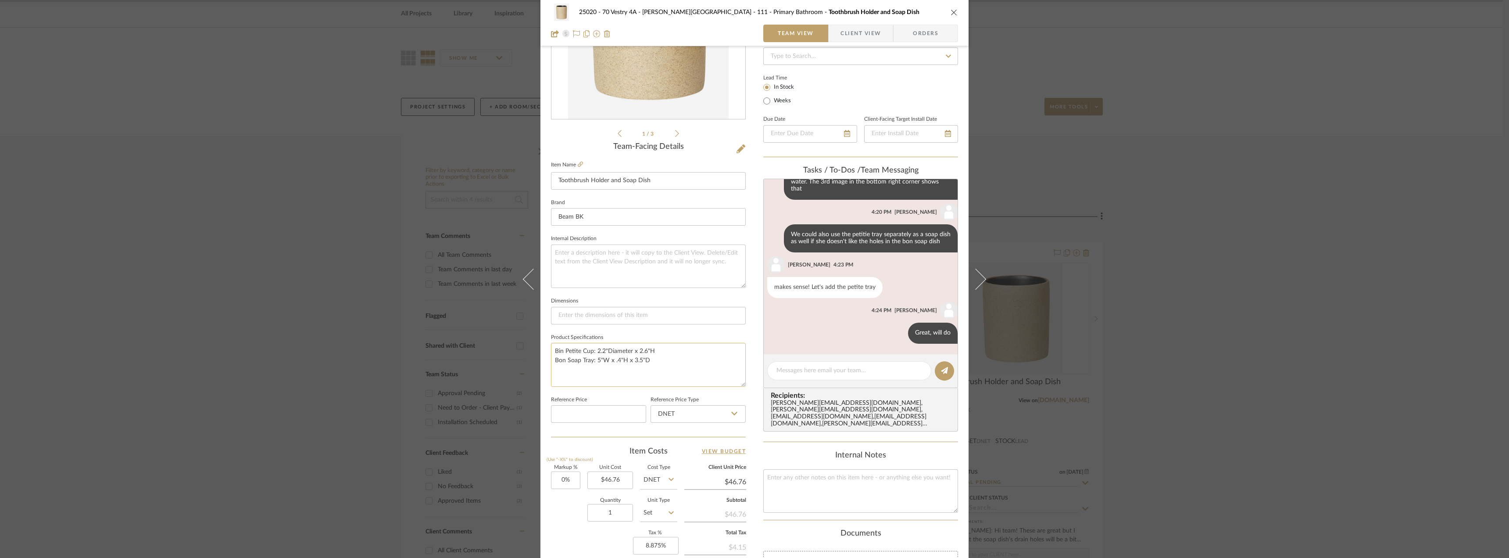
click at [579, 371] on textarea "Bin Petite Cup: 2.2"Diameter x 2.6"H Bon Soap Tray: 5"W x .4"H x 3.5"D" at bounding box center [648, 364] width 195 height 43
click at [558, 351] on textarea "Bin Petite Cup: 2.2"Diameter x 2.6"H Bon Soap Tray: 5"W x .4"H x 3.5"D" at bounding box center [648, 364] width 195 height 43
click at [552, 372] on textarea "Bon Petite Cup: 2.2"Diameter x 2.6"H Bon Soap Tray: 5"W x .4"H x 3.5"D" at bounding box center [648, 364] width 195 height 43
click at [666, 360] on textarea "Bon Petite Cup: 2.2"Diameter x 2.6"H Bon Soap Tray: 5"W x .4"H x 3.5"D" at bounding box center [648, 364] width 195 height 43
type textarea "Bon Petite Cup: 2.2"Diameter x 2.6"H Bon Soap Tray: 5"W x .4"H x 3.5"D Bon Peti…"
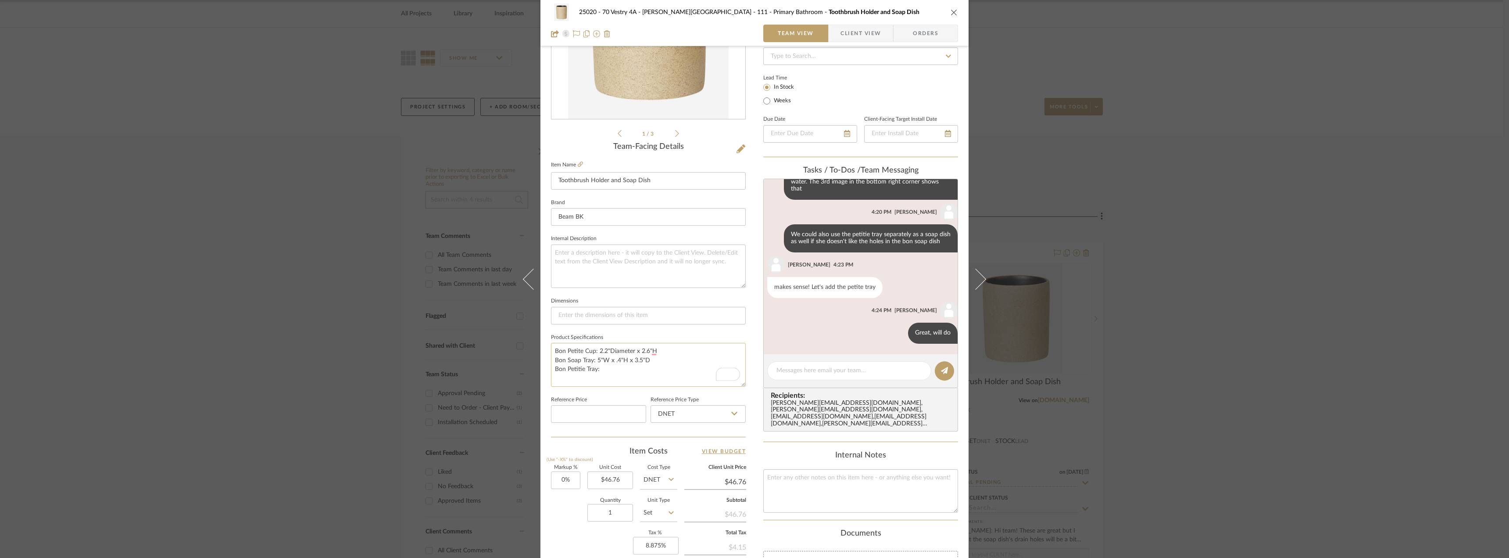
click at [608, 368] on textarea "Bon Petite Cup: 2.2"Diameter x 2.6"H Bon Soap Tray: 5"W x .4"H x 3.5"D Bon Peti…" at bounding box center [648, 364] width 195 height 43
paste textarea "5.5"W x .6"H x 4"D"
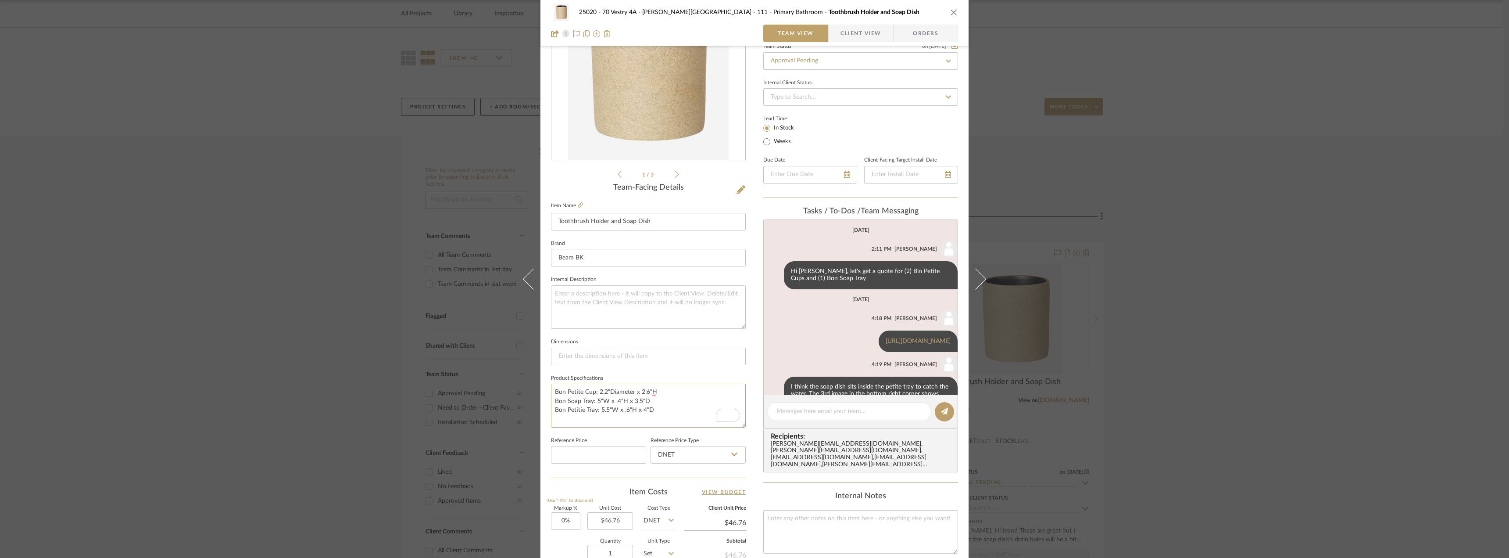
scroll to position [263, 0]
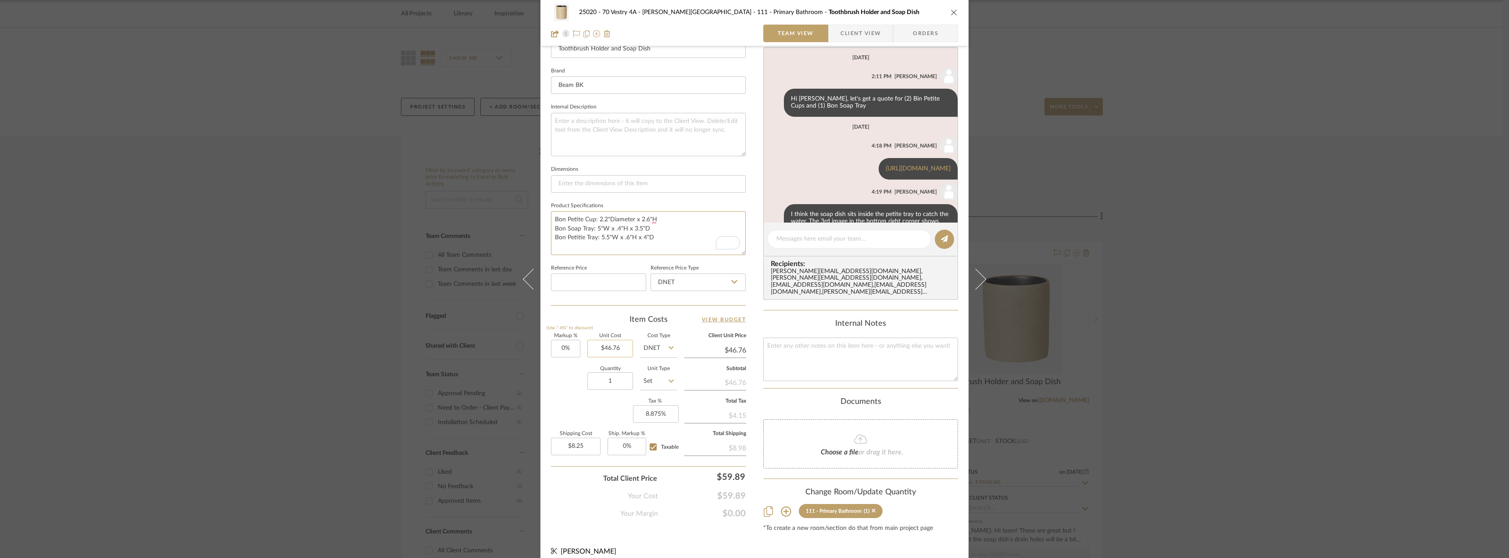
type textarea "Bon Petite Cup: 2.2"Diameter x 2.6"H Bon Soap Tray: 5"W x .4"H x 3.5"D Bon Peti…"
type input "46.76"
click at [614, 350] on input "46.76" at bounding box center [610, 349] width 46 height 18
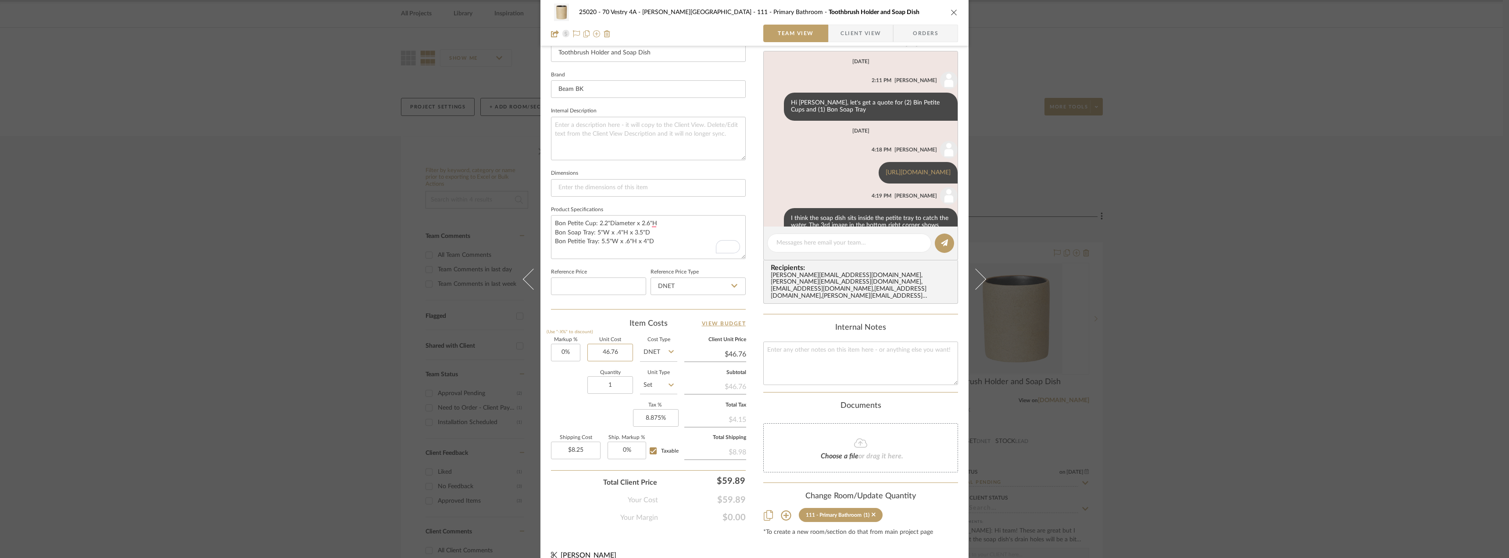
scroll to position [265, 0]
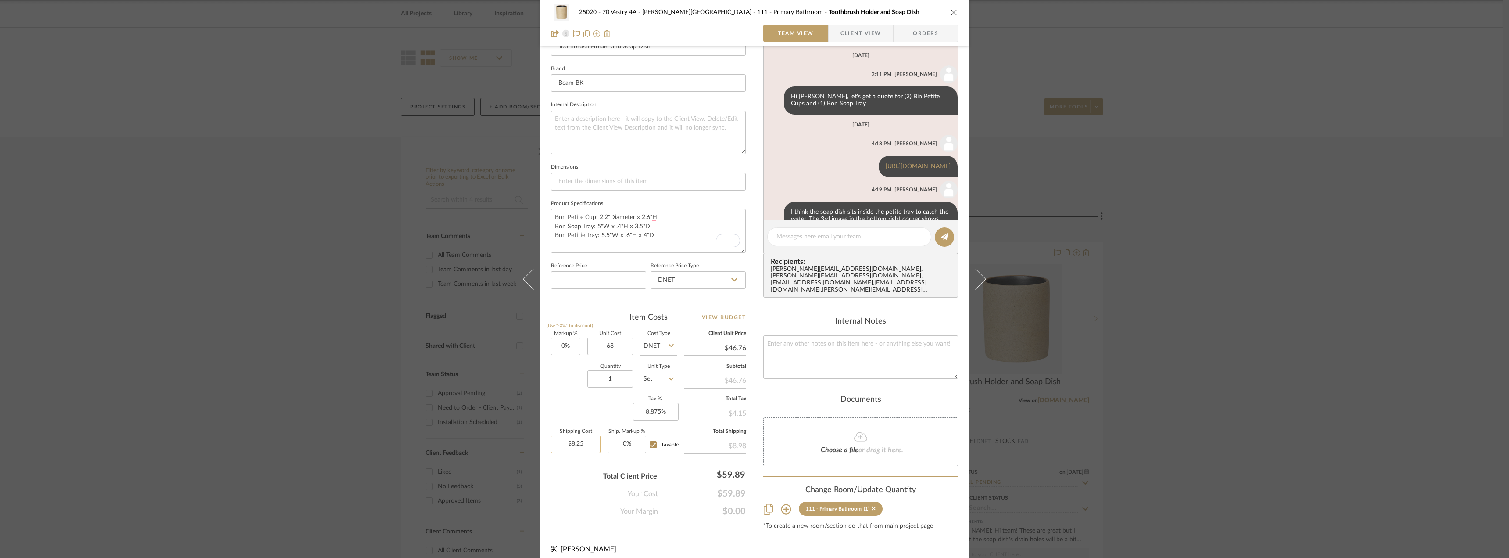
type input "$68.00"
type input "8.25"
click at [586, 447] on input "8.25" at bounding box center [576, 444] width 50 height 18
type input "$68.00"
type input "$12.00"
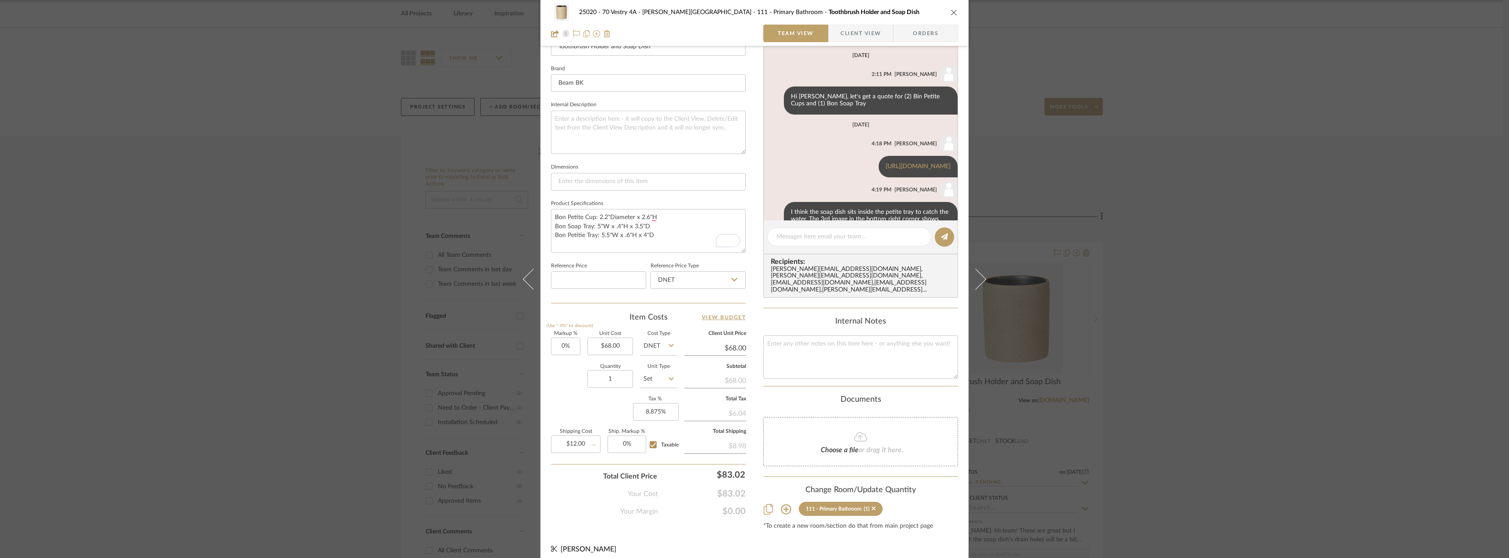
click at [589, 401] on div "Markup % (Use "-X%" to discount) 0% Unit Cost $68.00 Cost Type DNET Client Unit…" at bounding box center [648, 395] width 195 height 128
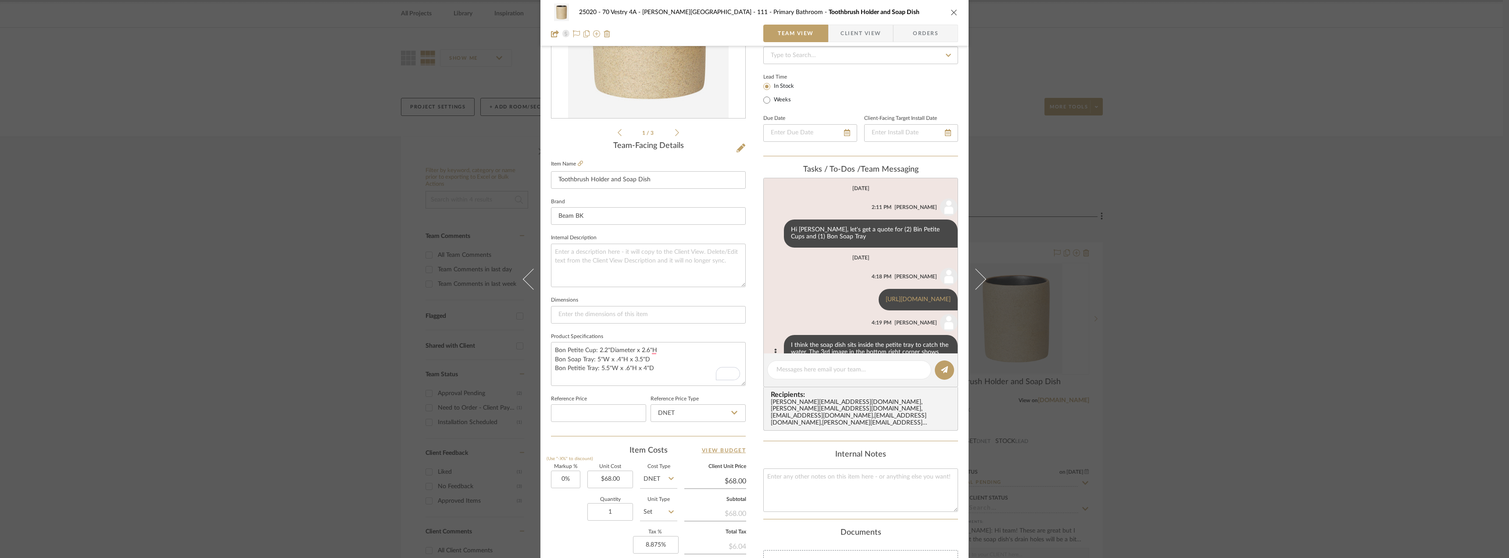
scroll to position [134, 0]
click at [859, 39] on span "Client View" at bounding box center [860, 34] width 40 height 18
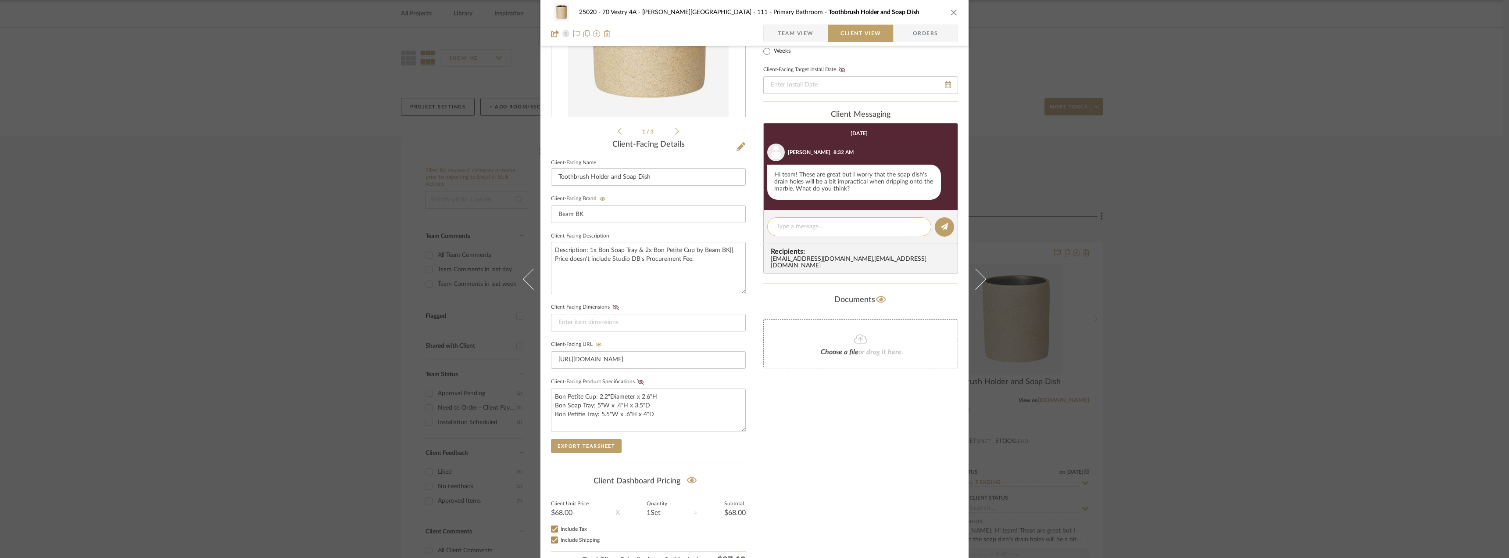
click at [805, 228] on textarea at bounding box center [849, 226] width 146 height 9
click at [870, 236] on textarea "Hi Emily, there is the Bon Petite Tray, that the soap dish fits into to catch t…" at bounding box center [849, 231] width 146 height 18
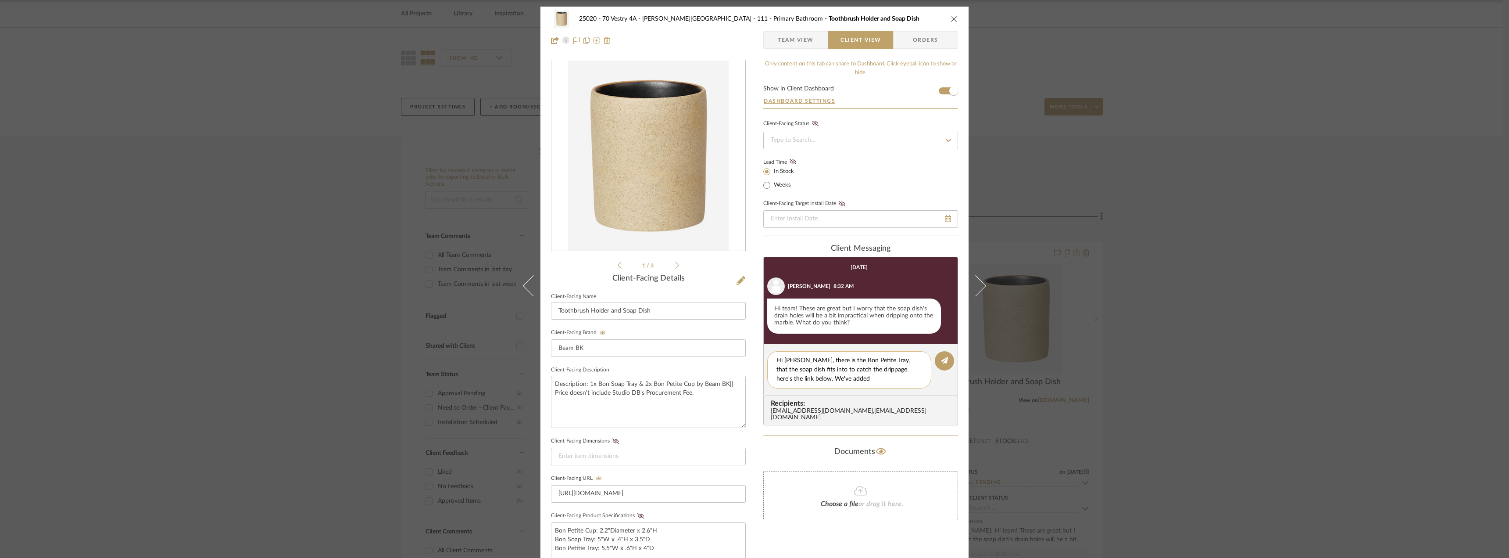
click at [845, 382] on textarea "Hi Emily, there is the Bon Petite Tray, that the soap dish fits into to catch t…" at bounding box center [849, 370] width 146 height 28
type textarea "Hi Emily, there is the Bon Petite Tray, that the soap dish fits into to catch t…"
click at [639, 386] on textarea "Description: 1x Bon Soap Tray & 2x Bon Petite Cup by Beam BK|| Price doesn't in…" at bounding box center [648, 401] width 195 height 52
click at [634, 386] on textarea "Description: 1x Bon Soap Tray & 2x Bon Petite Cup by Beam BK|| Price doesn't in…" at bounding box center [648, 401] width 195 height 52
type textarea "Description: 1x Bon Soap Tray, 1 Bon Petite Tray & 2x Bon Petite Cup by Beam BK…"
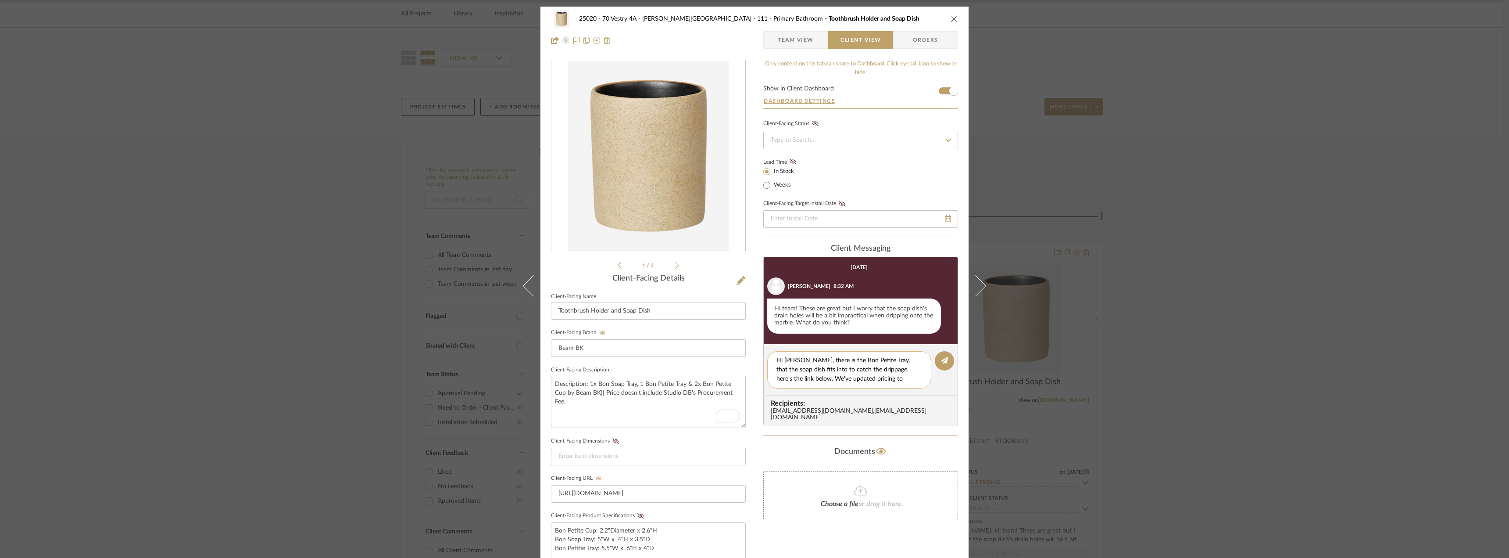
click at [905, 384] on div "Hi Emily, there is the Bon Petite Tray, that the soap dish fits into to catch t…" at bounding box center [849, 369] width 164 height 37
click at [896, 380] on textarea "Hi Emily, there is the Bon Petite Tray, that the soap dish fits into to catch t…" at bounding box center [849, 370] width 146 height 28
click at [883, 359] on textarea "Hi Emily, there is the Bon Petite Tray, that the soap dish fits into to catch t…" at bounding box center [849, 370] width 146 height 28
click at [876, 368] on textarea "Hi Emily, there is the Bon Petite Tray, which the soap dish fits into to catch …" at bounding box center [849, 370] width 146 height 28
drag, startPoint x: 874, startPoint y: 367, endPoint x: 884, endPoint y: 372, distance: 11.2
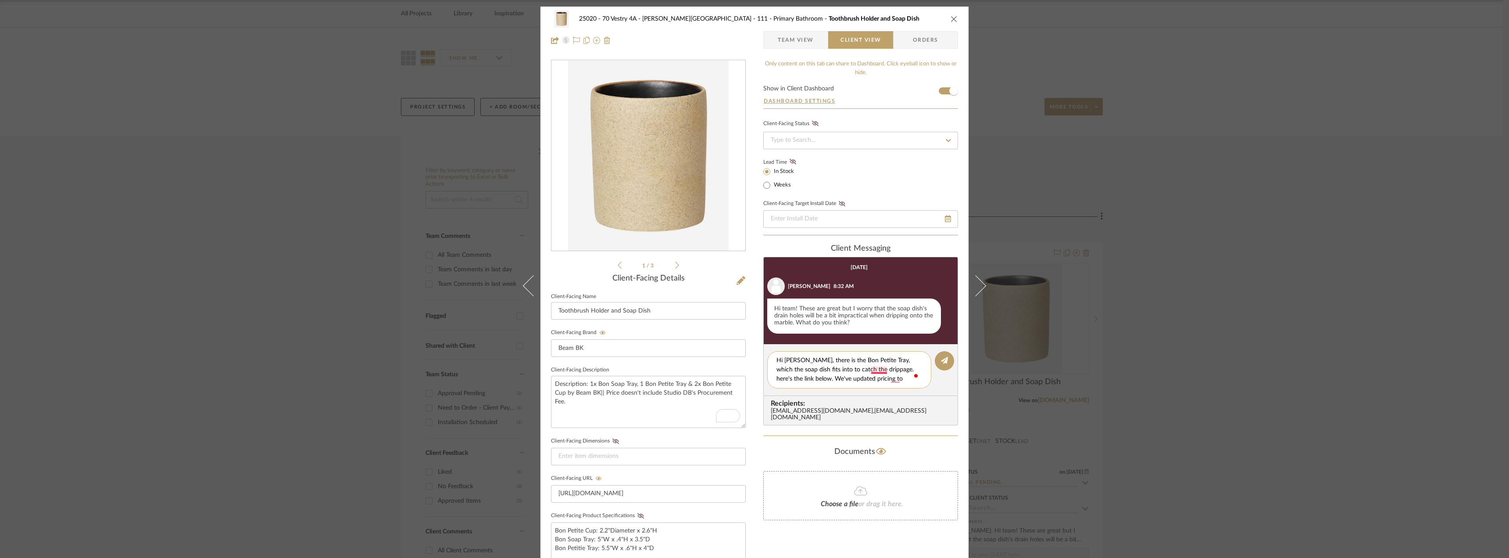
click at [876, 367] on textarea "Hi Emily, there is the Bon Petite Tray, which the soap dish fits into to catch …" at bounding box center [849, 370] width 146 height 28
click at [890, 378] on textarea "Hi Emily, there is the Bon Petite Tray, which the soap dish fits into to catch …" at bounding box center [849, 370] width 146 height 28
click at [851, 390] on textarea "Hi Emily, there is the Bon Petite Tray, which the soap dish fits into to catch …" at bounding box center [849, 374] width 146 height 37
type textarea "Hi Emily, there is the Bon Petite Tray, which the soap dish fits into to catch …"
click at [876, 389] on textarea "Hi Emily, there is the Bon Petite Tray, which the soap dish fits into to catch …" at bounding box center [849, 374] width 146 height 37
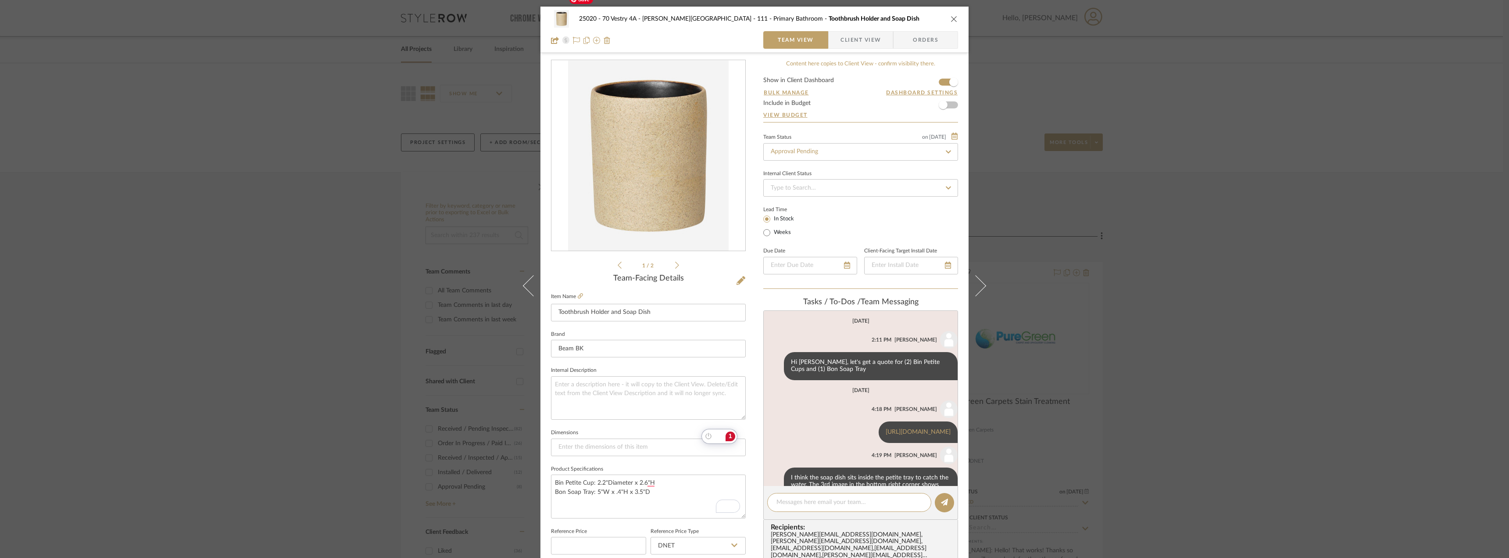
scroll to position [172, 0]
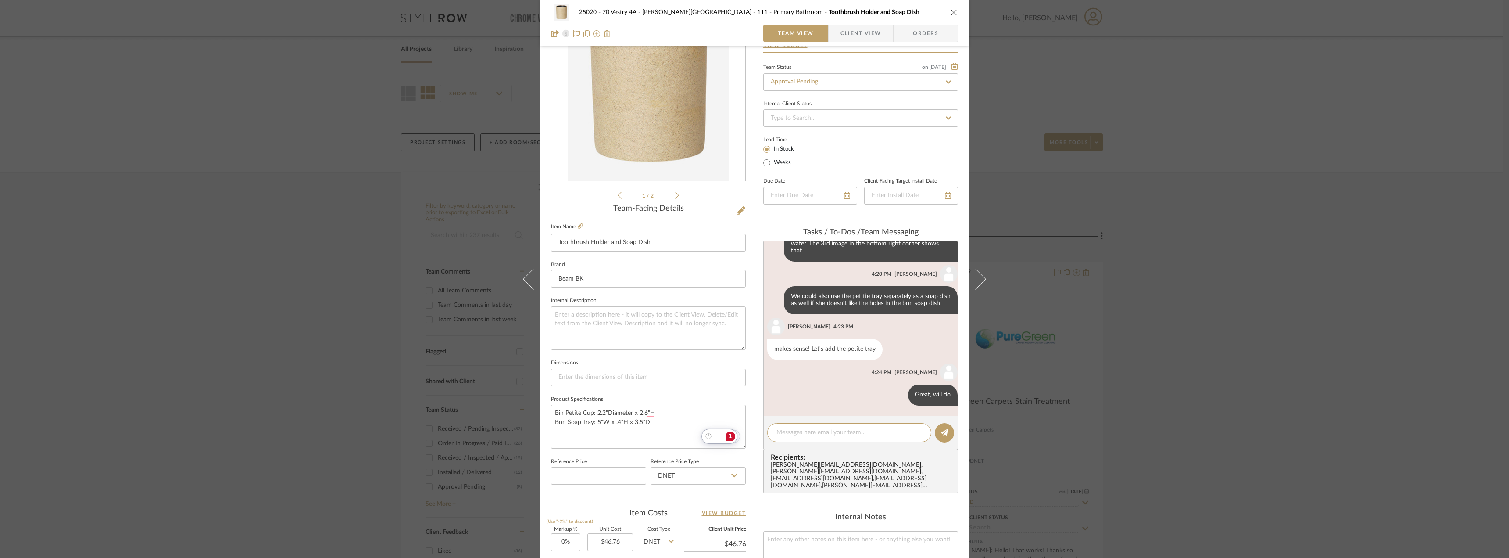
click at [833, 32] on span "button" at bounding box center [835, 34] width 12 height 18
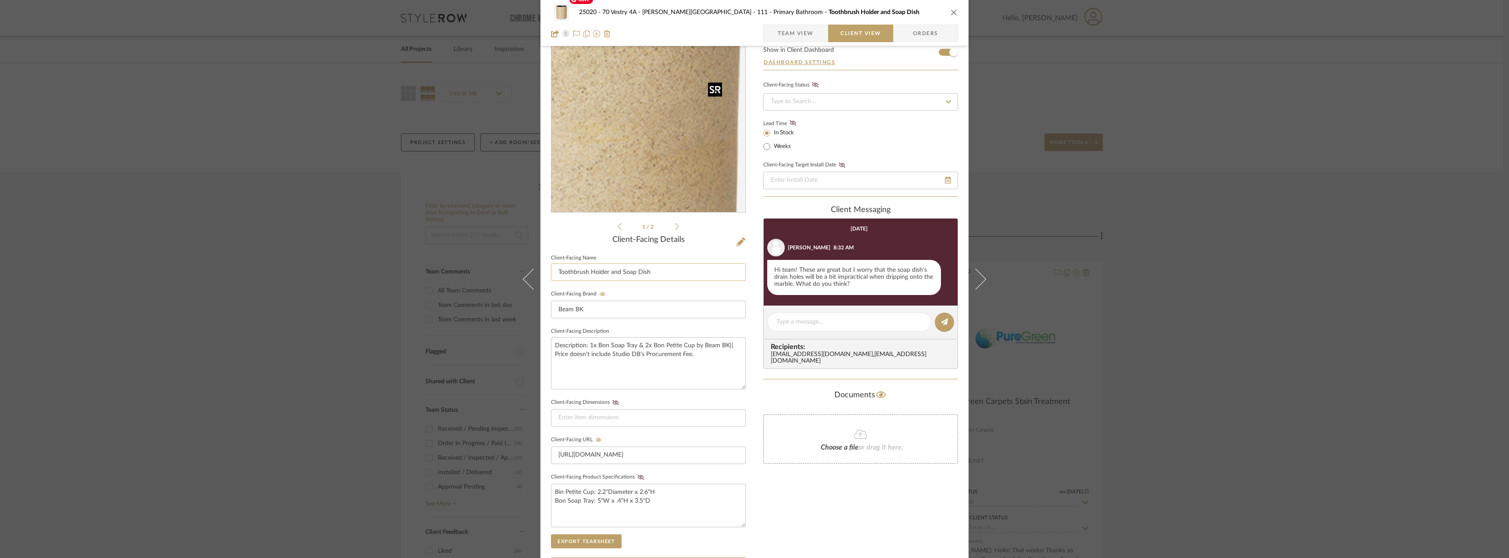
scroll to position [0, 0]
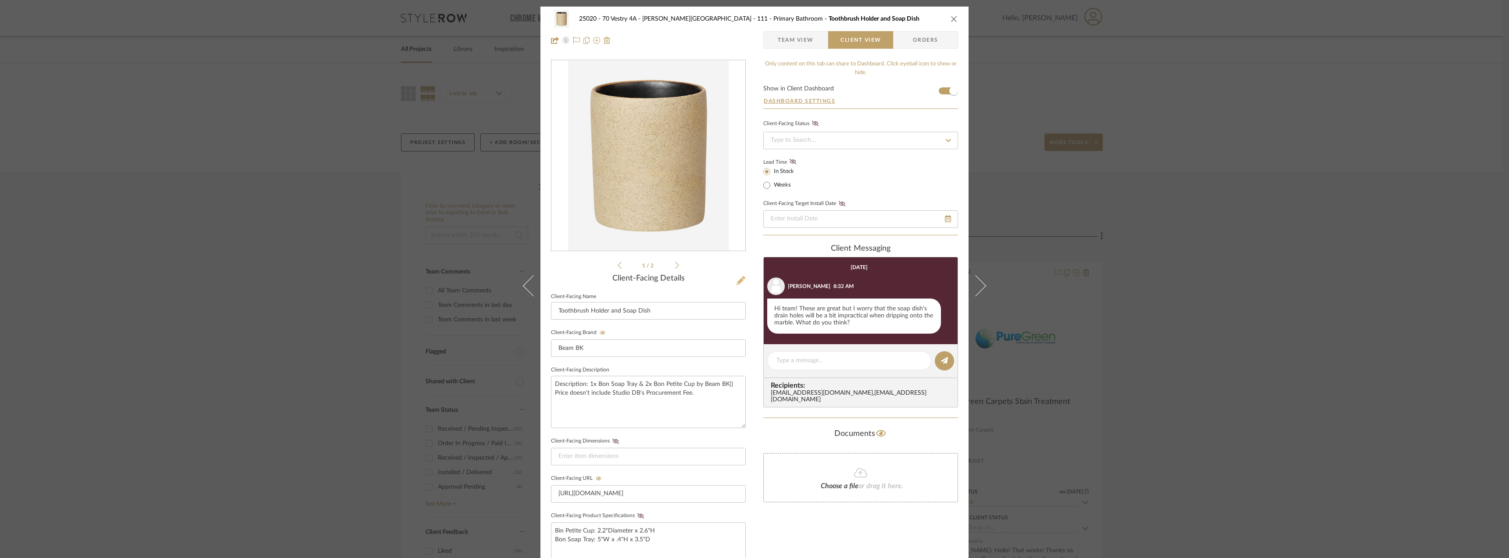
click at [737, 283] on icon at bounding box center [740, 280] width 9 height 9
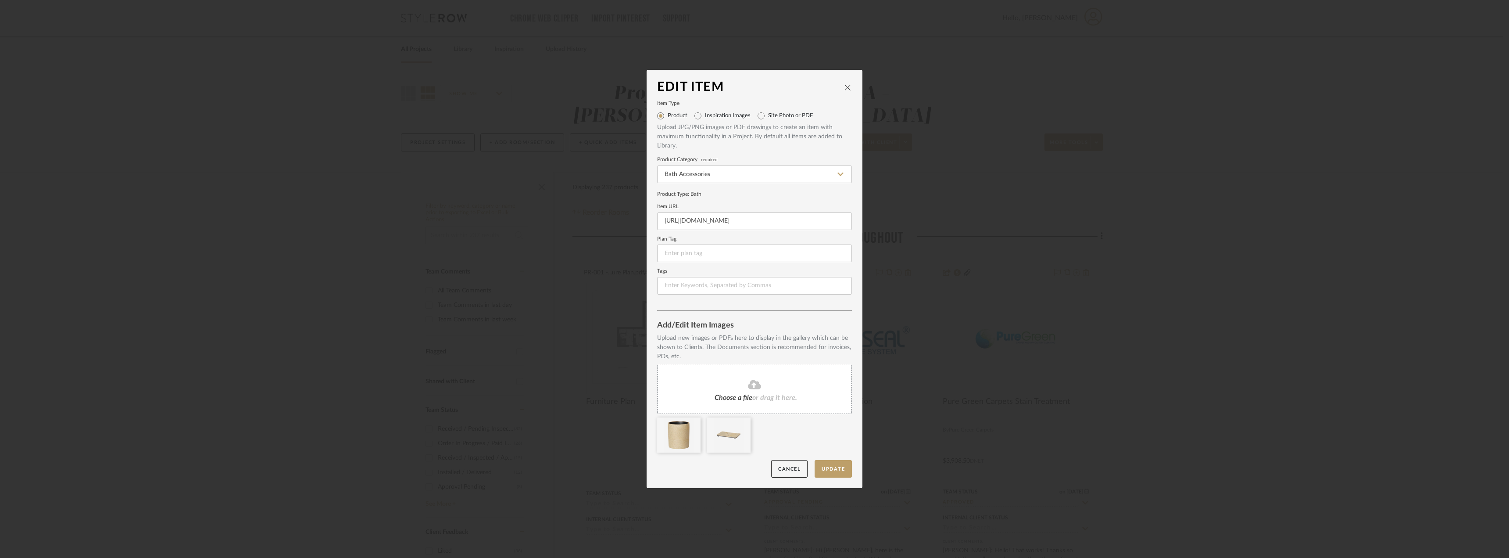
click at [797, 394] on div "Choose a file or drag it here." at bounding box center [754, 389] width 195 height 49
click at [839, 470] on button "Update" at bounding box center [833, 469] width 37 height 18
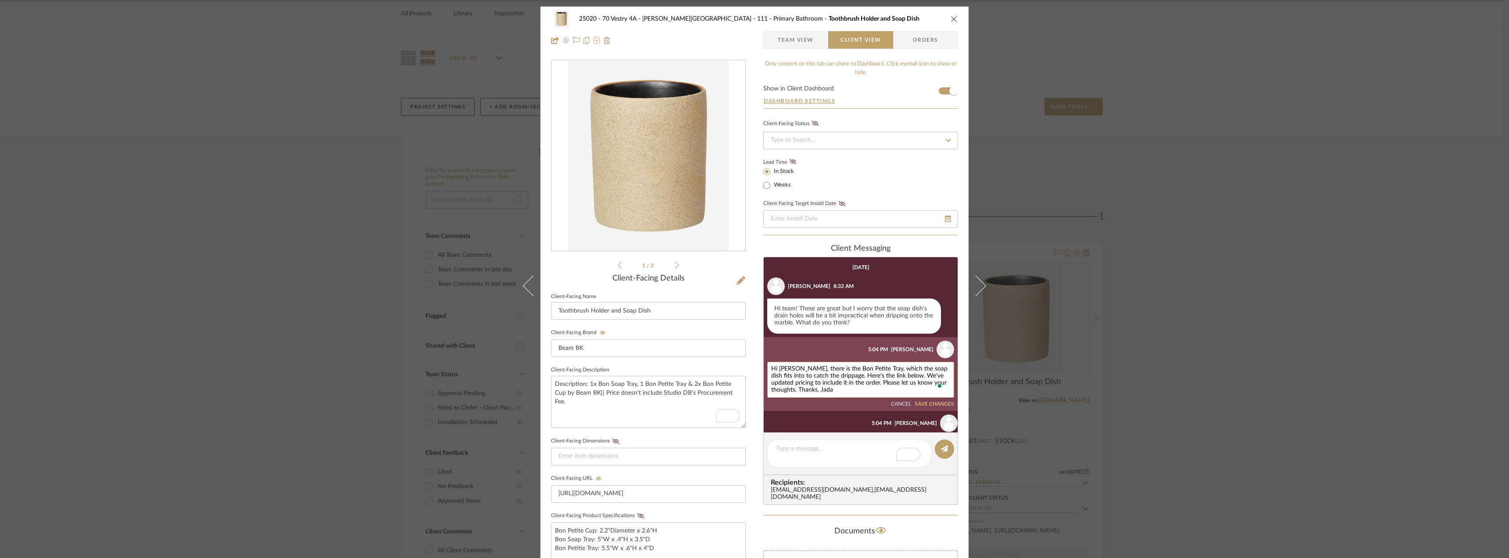
scroll to position [32, 0]
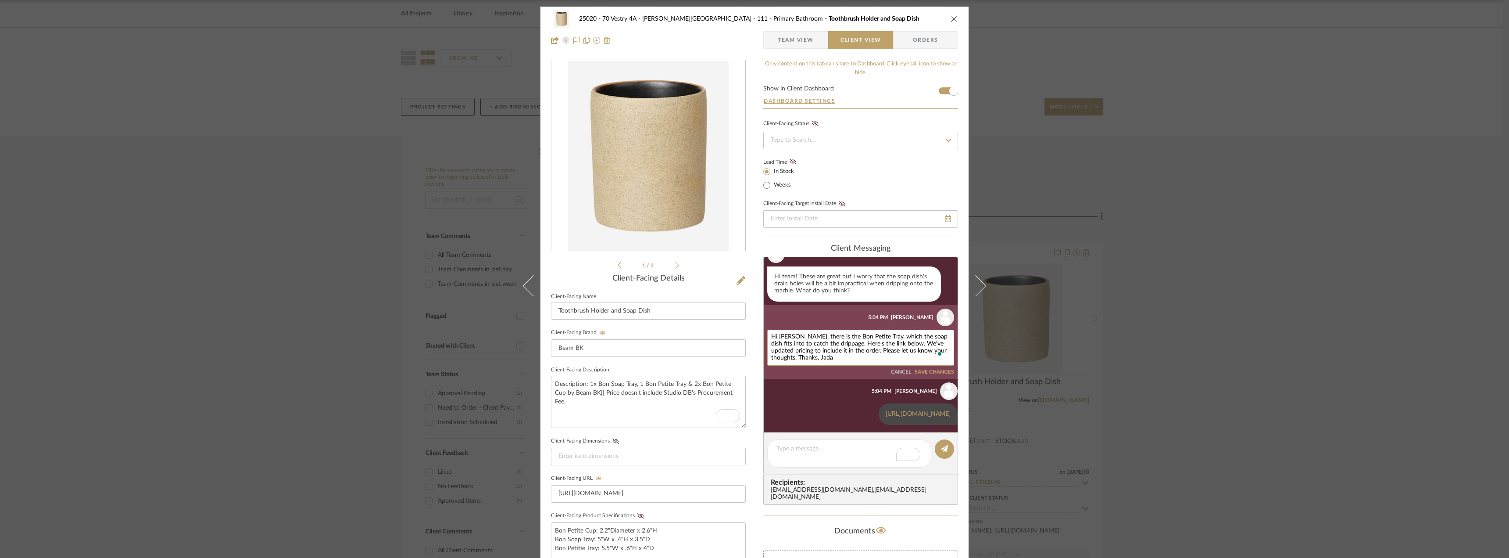
type textarea "Hi [PERSON_NAME], there is the Bon Petite Tray, which the soap dish fits into t…"
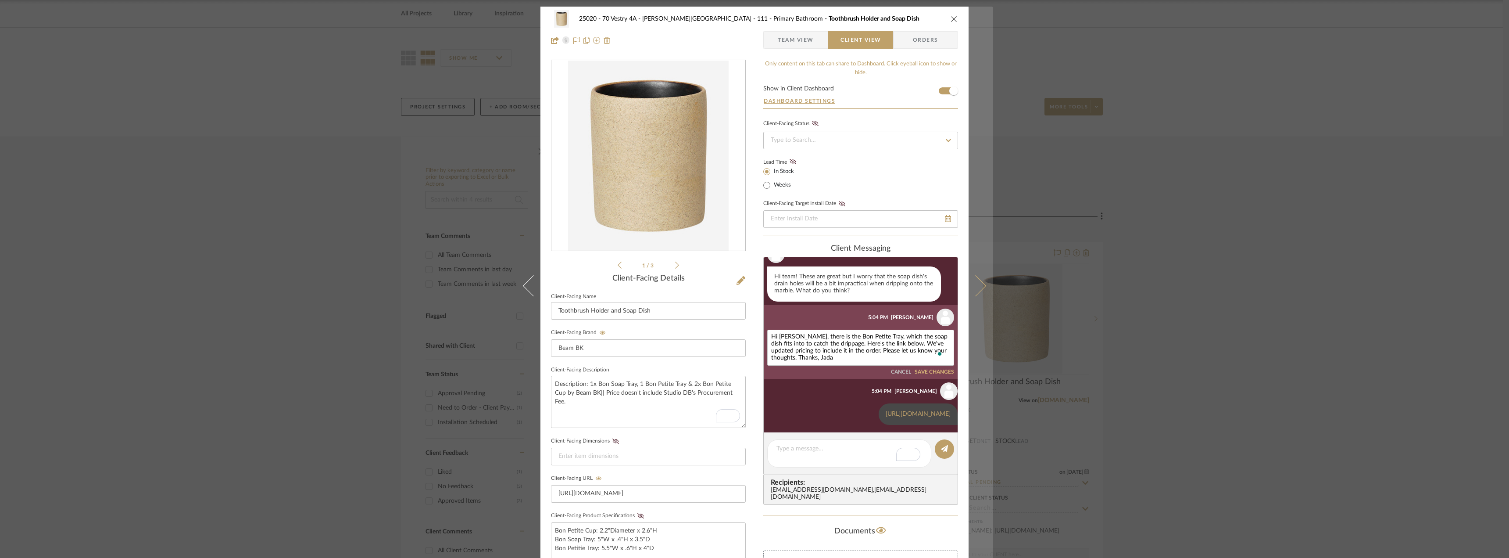
drag, startPoint x: 932, startPoint y: 373, endPoint x: 977, endPoint y: 369, distance: 45.4
click at [932, 373] on button "SAVE CHANGES" at bounding box center [934, 372] width 39 height 6
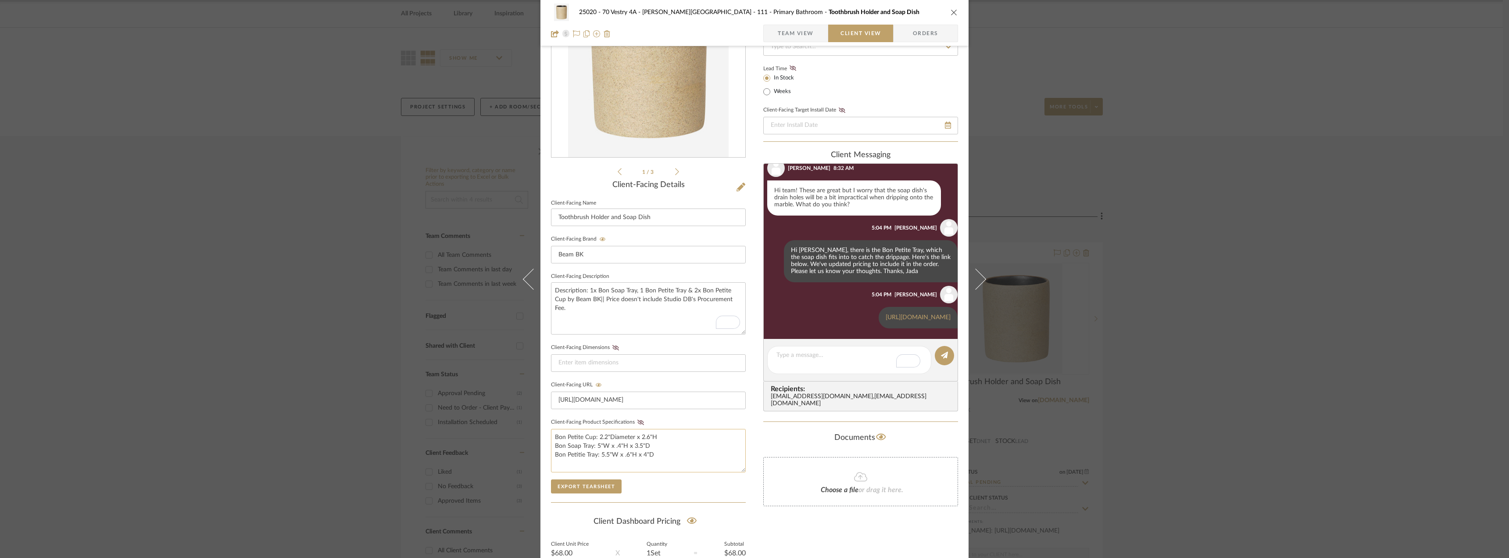
scroll to position [179, 0]
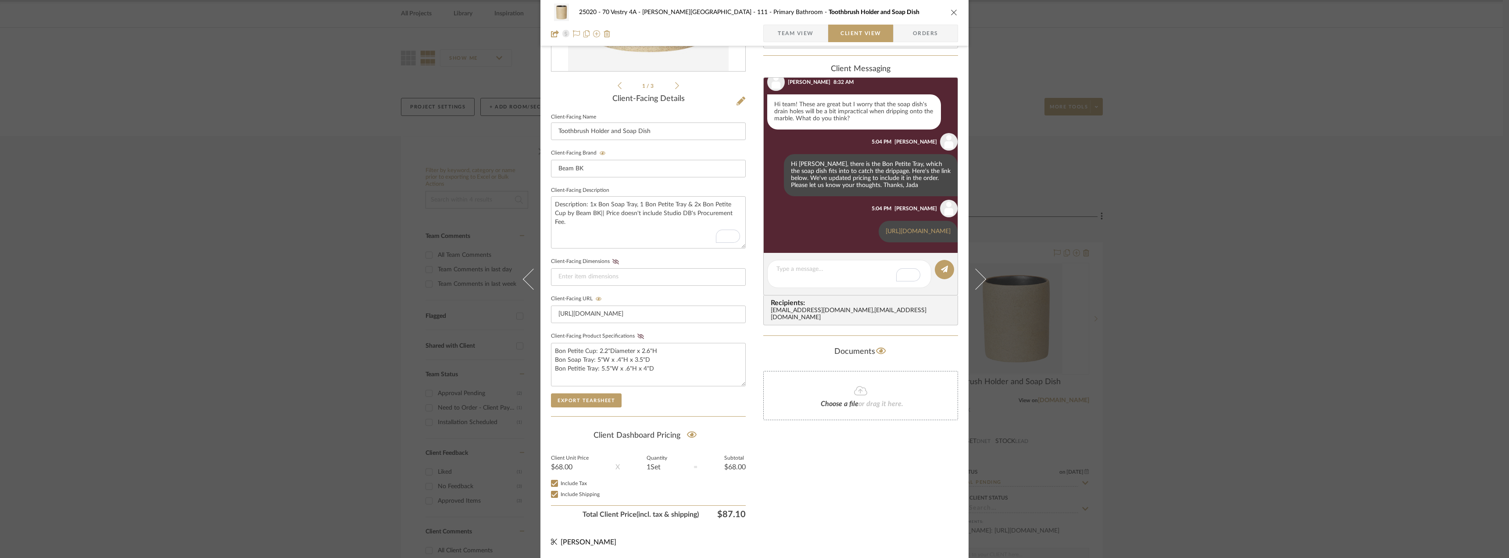
click at [1224, 322] on div "25020 - 70 Vestry 4A - [PERSON_NAME] 111 - Primary Bathroom Toothbrush Holder a…" at bounding box center [754, 279] width 1509 height 558
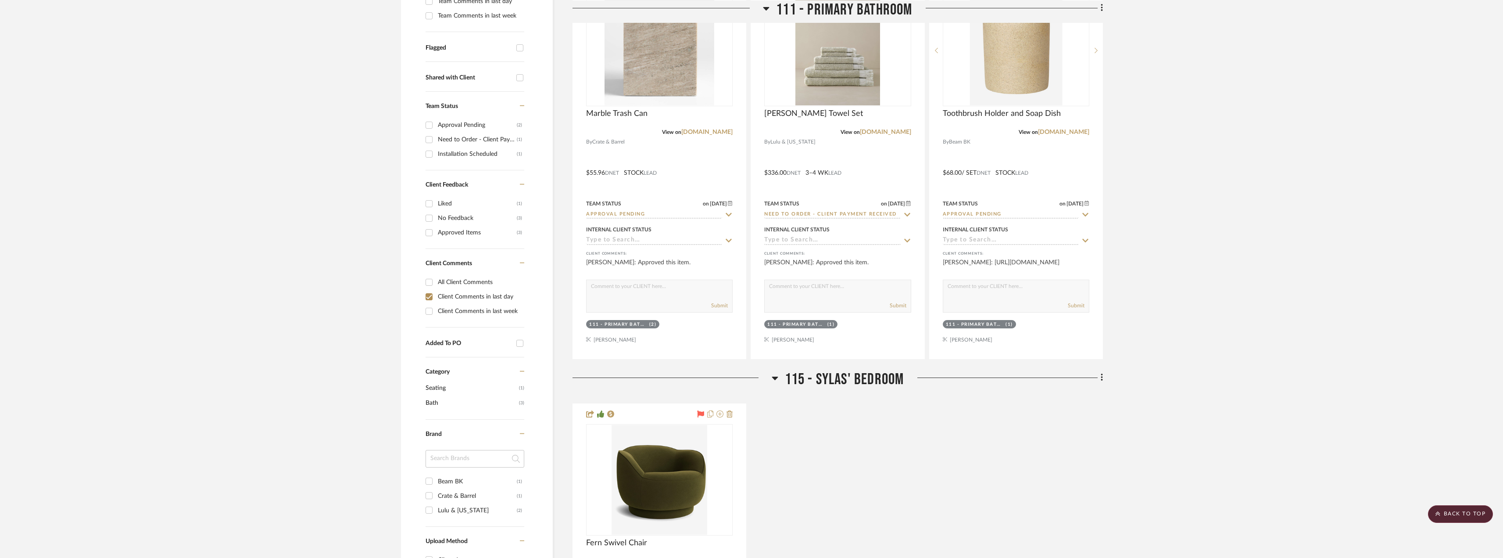
scroll to position [255, 0]
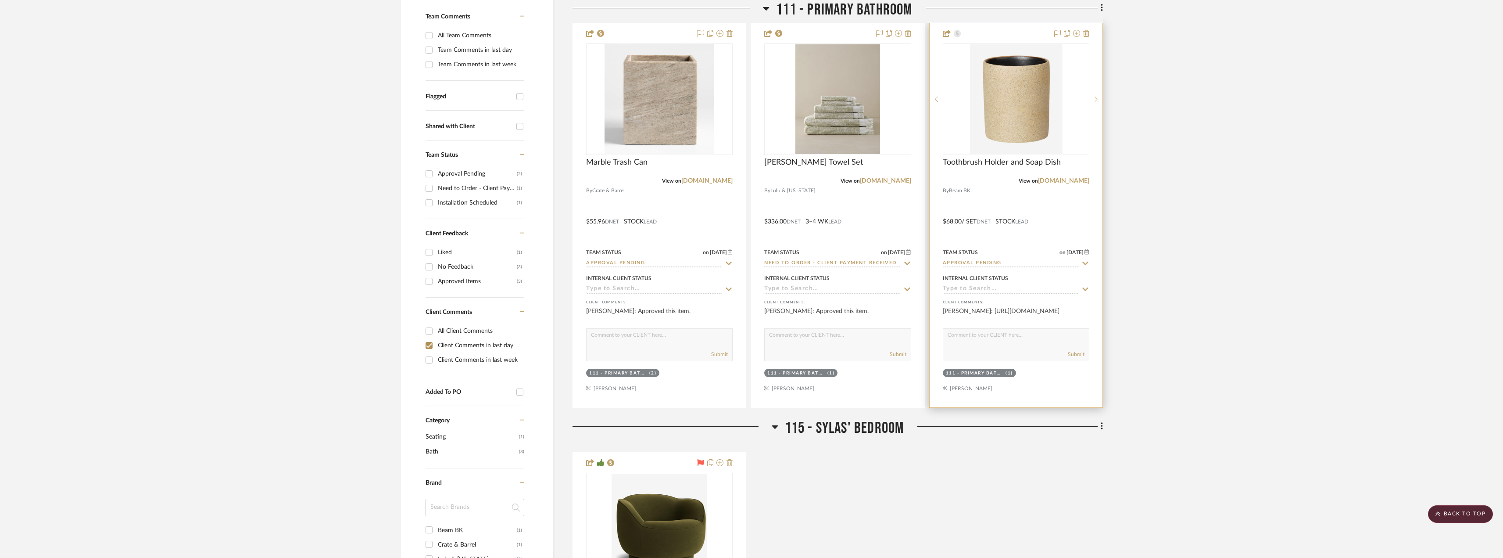
click at [1097, 104] on div at bounding box center [1095, 98] width 13 height 111
click at [1097, 105] on div at bounding box center [1095, 98] width 13 height 111
